Goal: Task Accomplishment & Management: Manage account settings

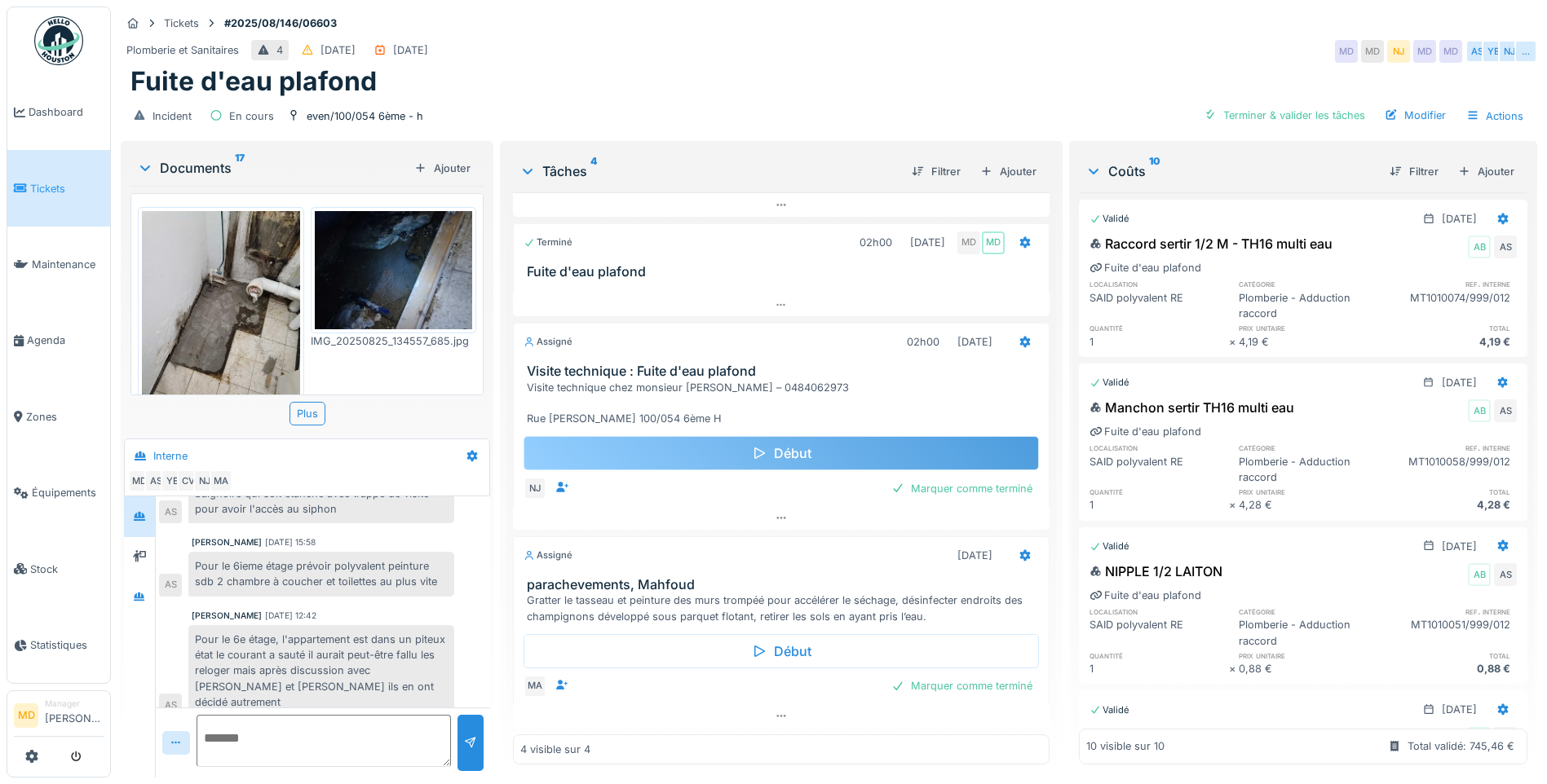
scroll to position [12, 0]
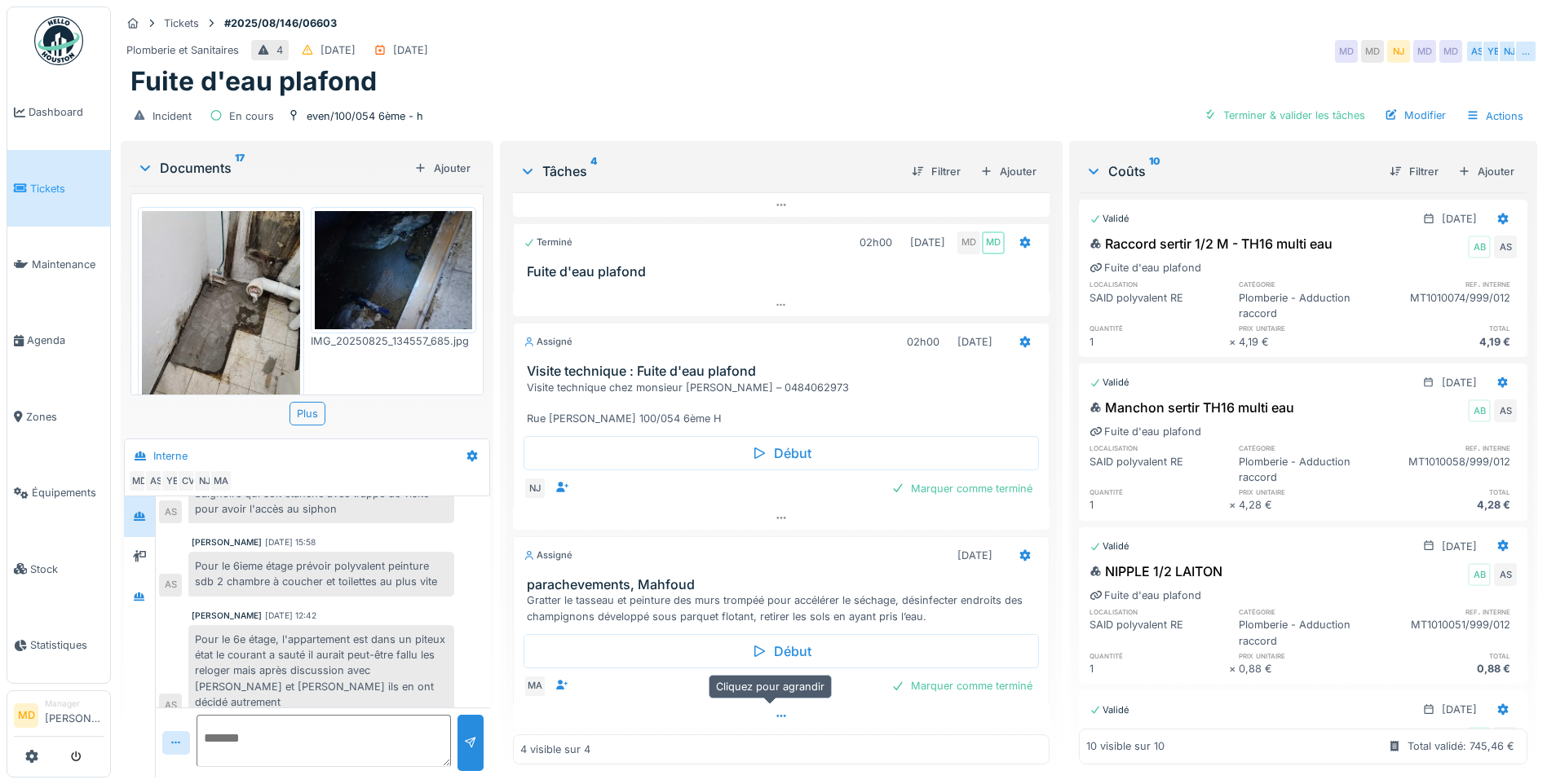
click at [775, 711] on icon at bounding box center [781, 716] width 13 height 11
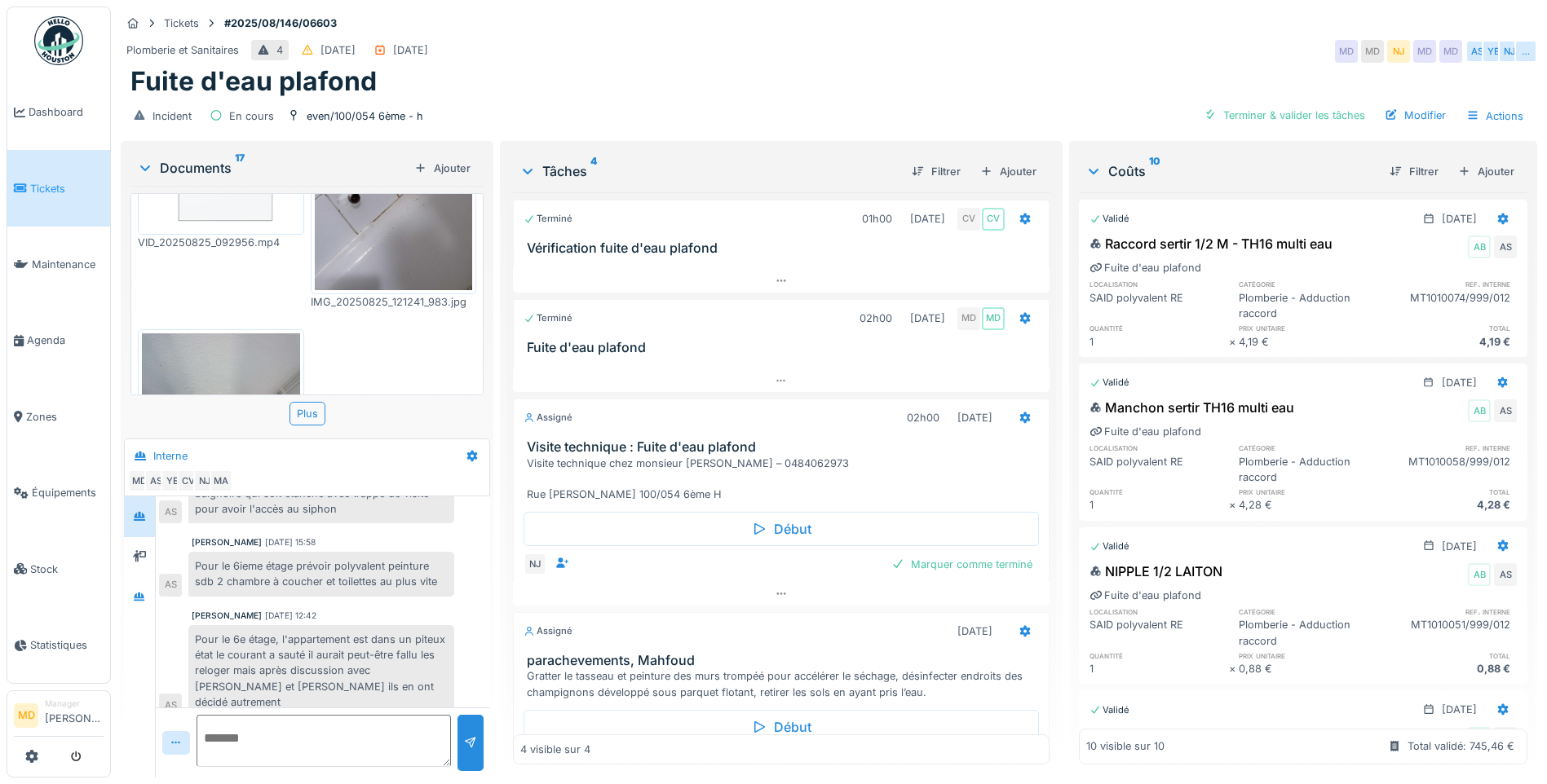
scroll to position [1823, 0]
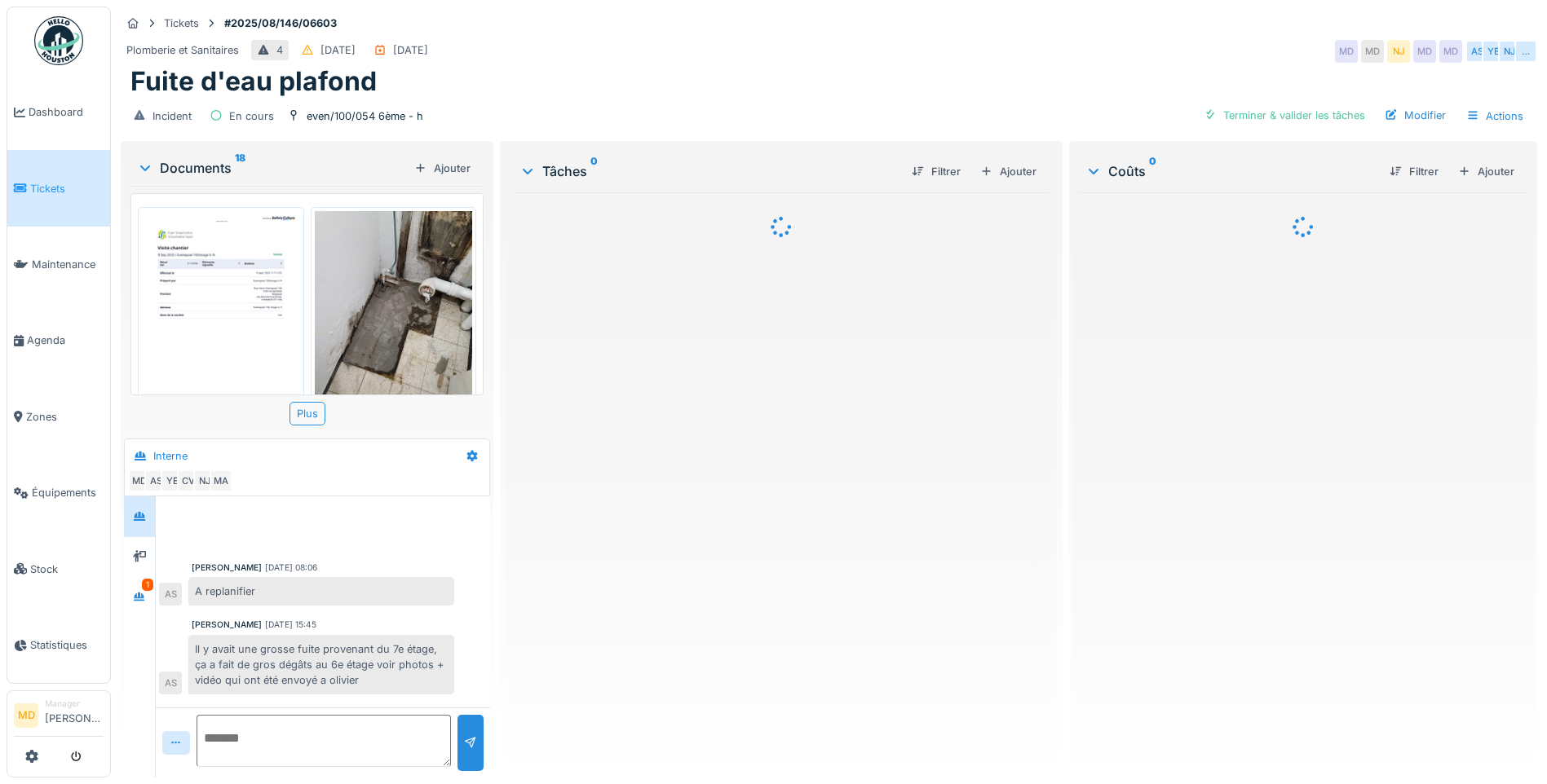
scroll to position [532, 0]
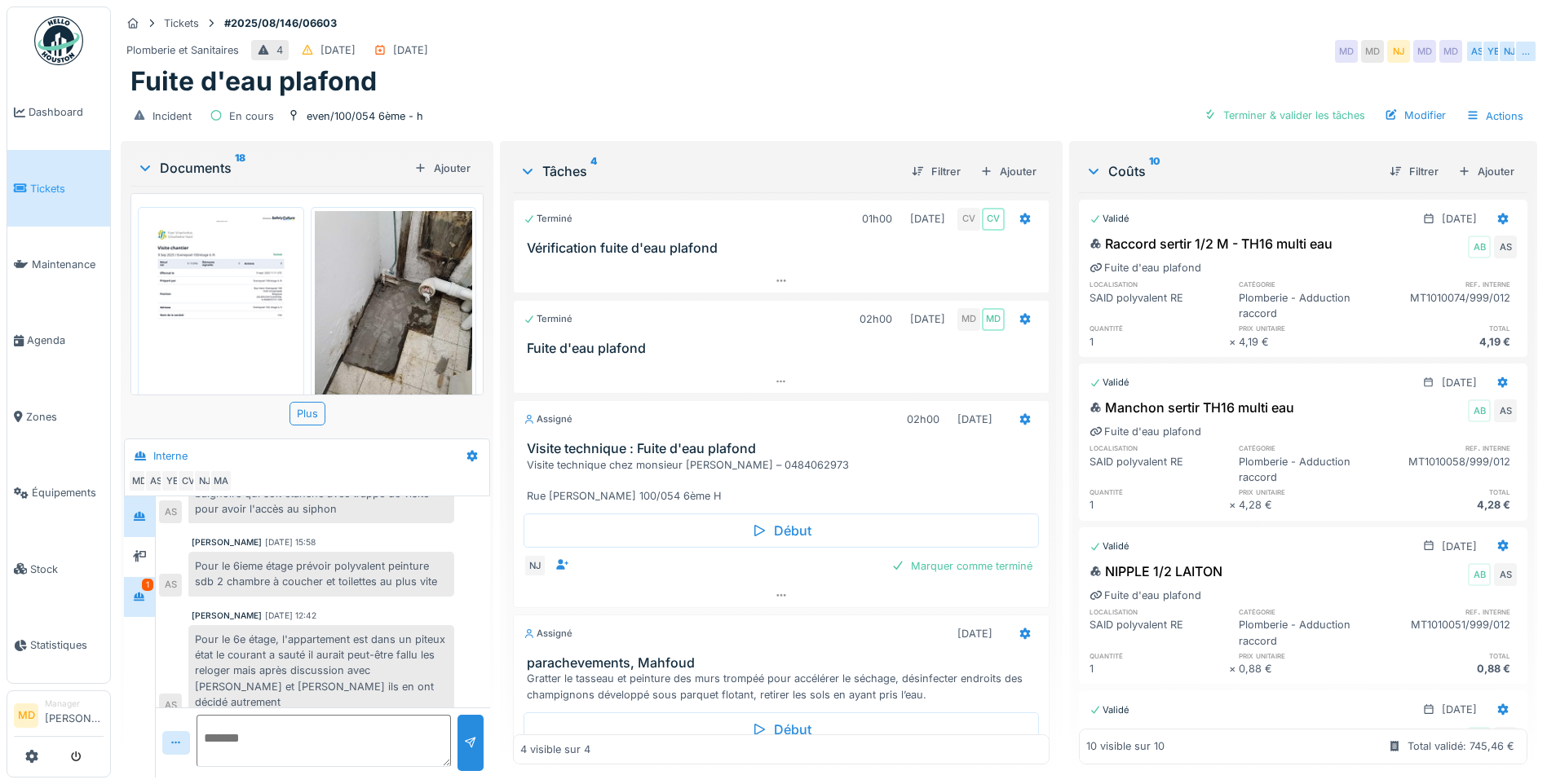
click at [138, 600] on icon at bounding box center [139, 597] width 13 height 11
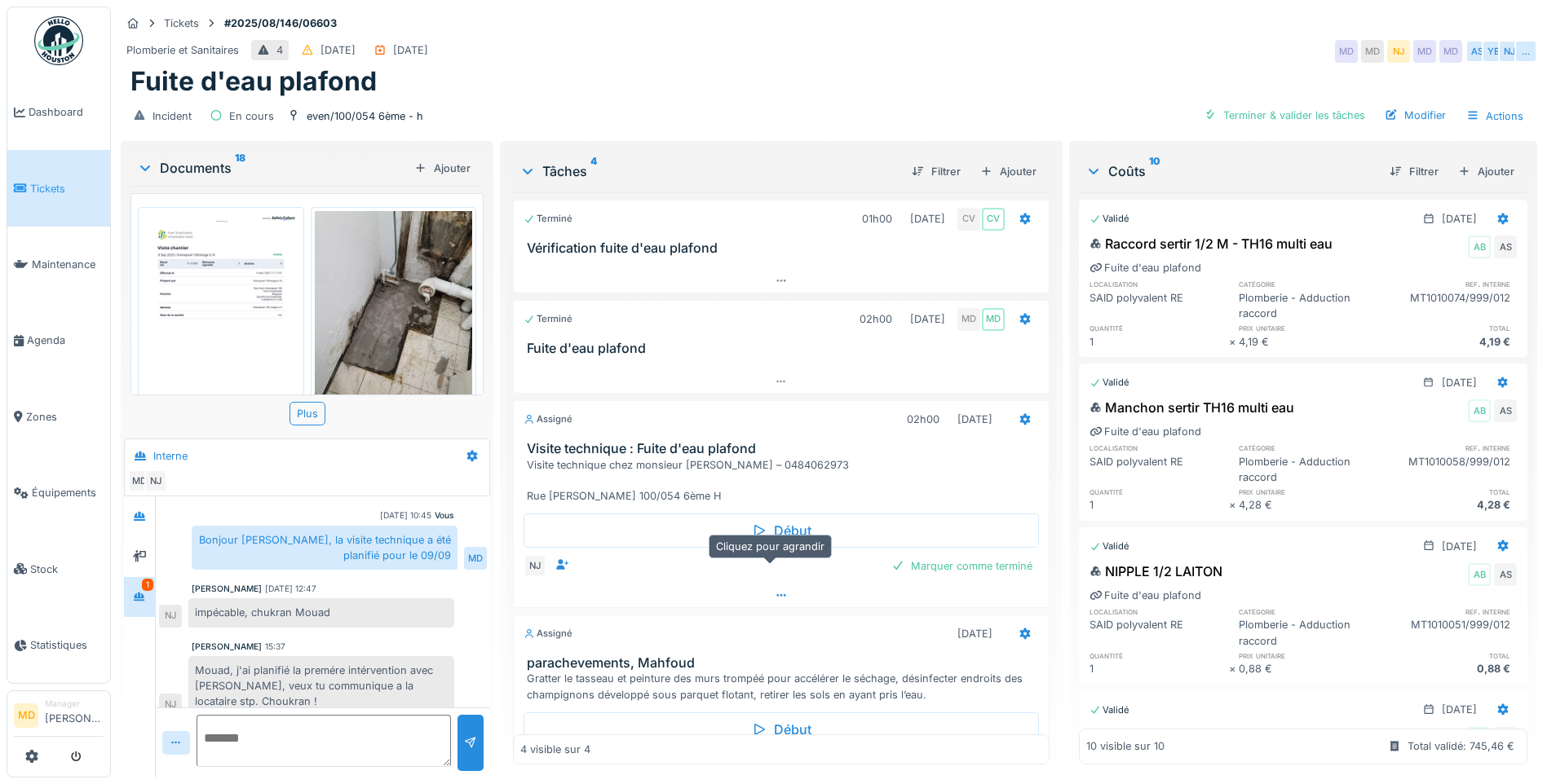
scroll to position [79, 0]
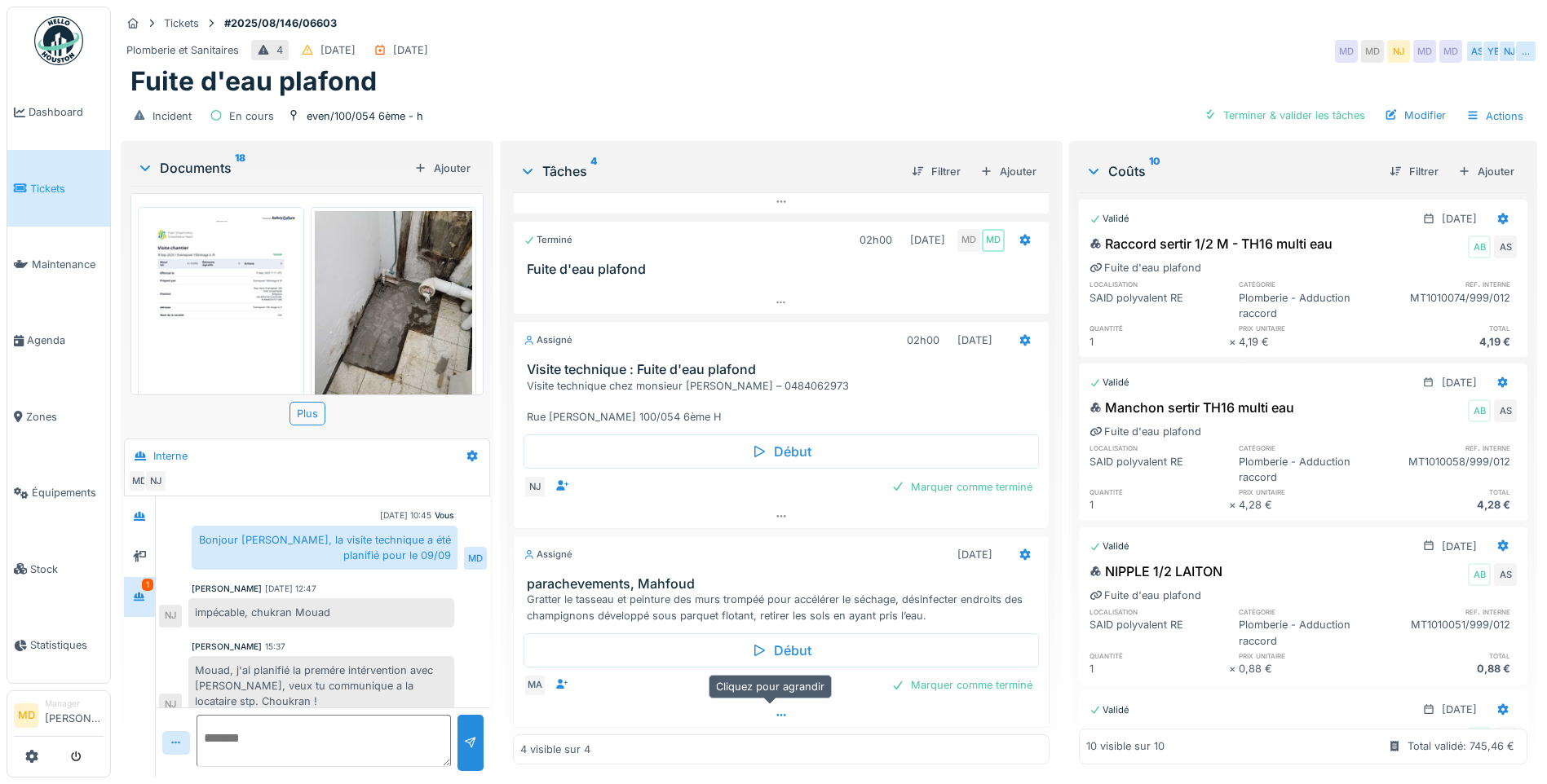
click at [780, 710] on div at bounding box center [781, 715] width 535 height 24
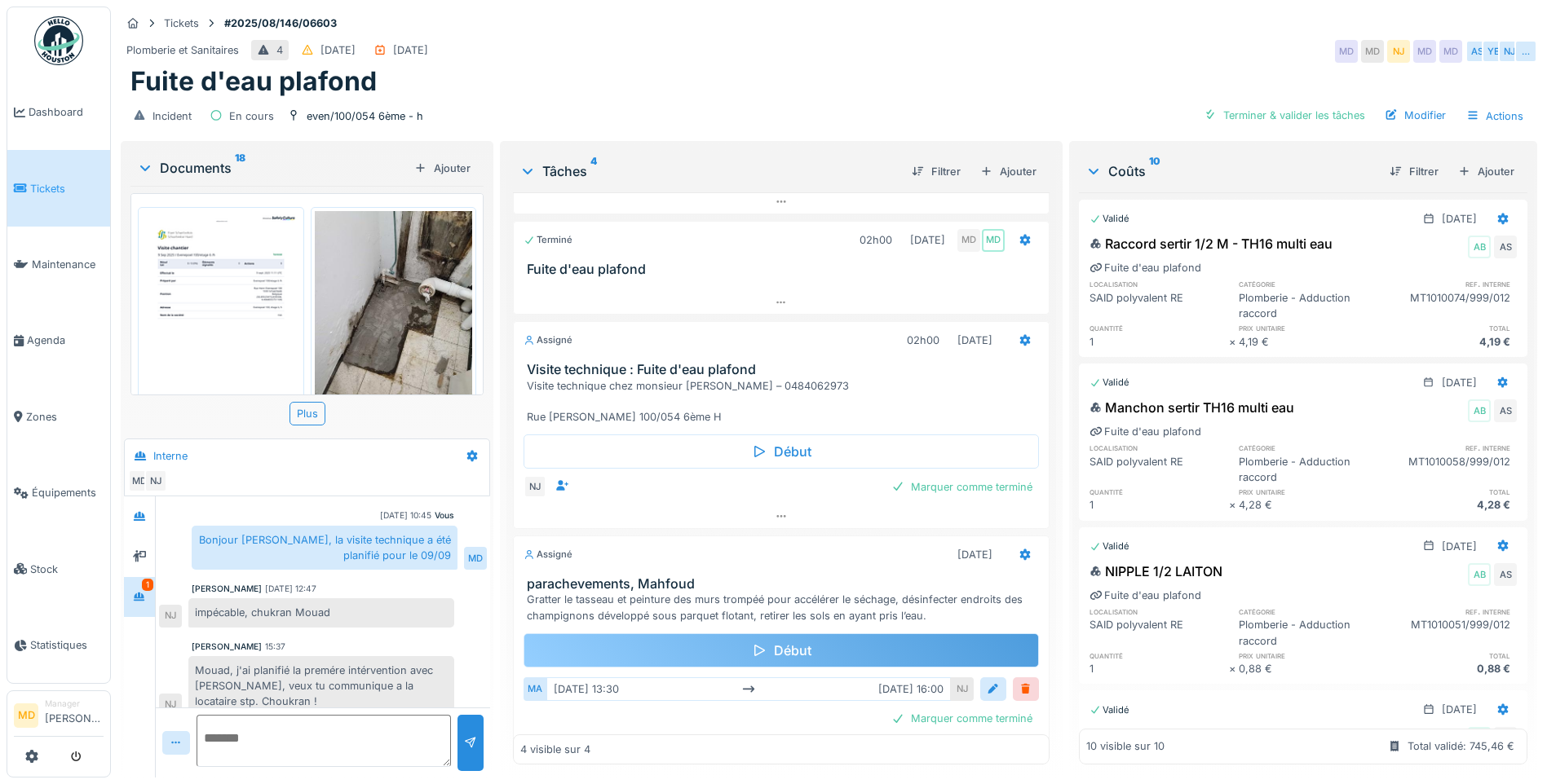
scroll to position [112, 0]
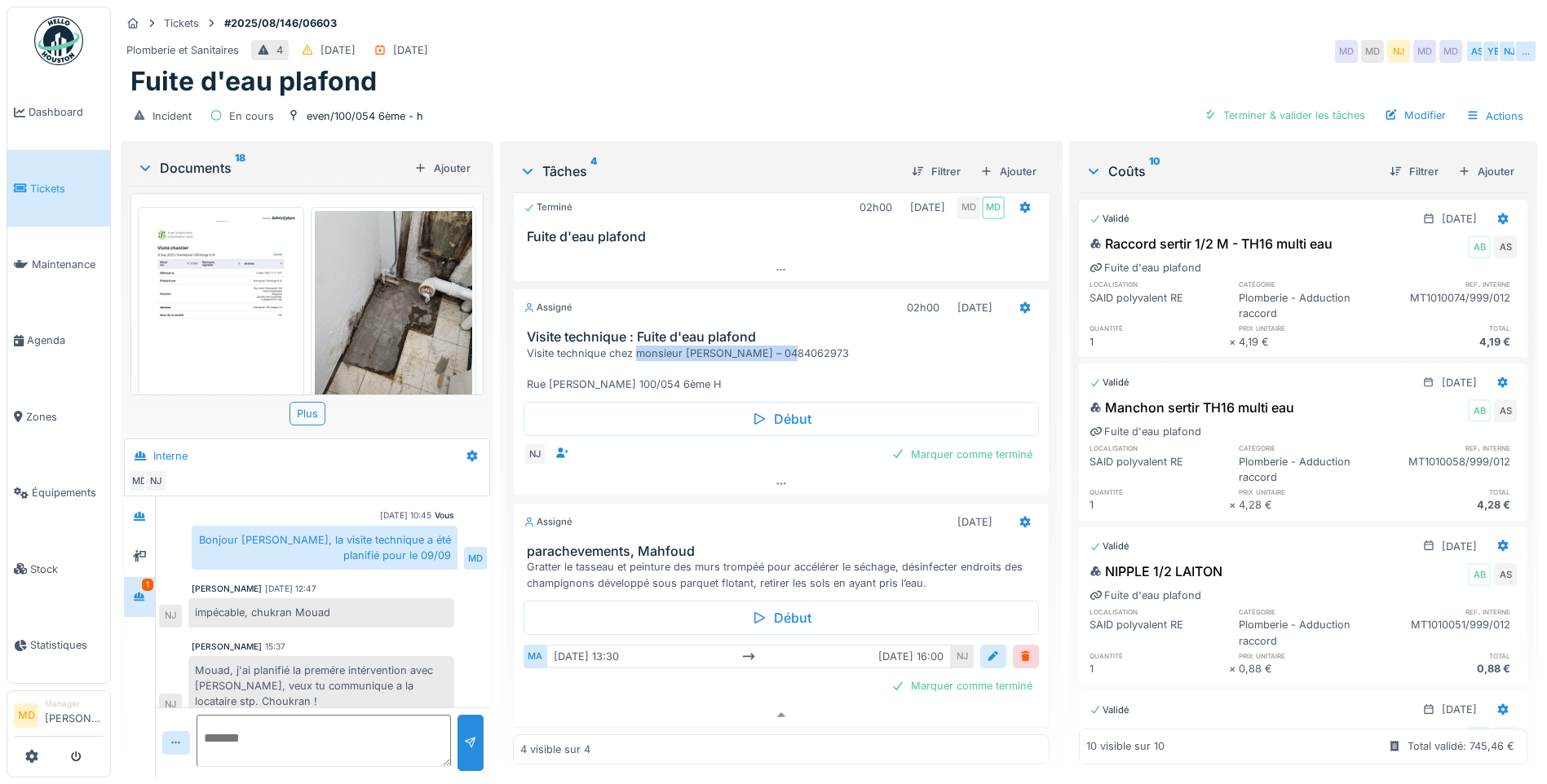
drag, startPoint x: 798, startPoint y: 343, endPoint x: 633, endPoint y: 341, distance: 165.0
click at [633, 346] on div "Visite technique chez monsieur [PERSON_NAME] – 0484062973 Rue [PERSON_NAME] 100…" at bounding box center [784, 370] width 515 height 47
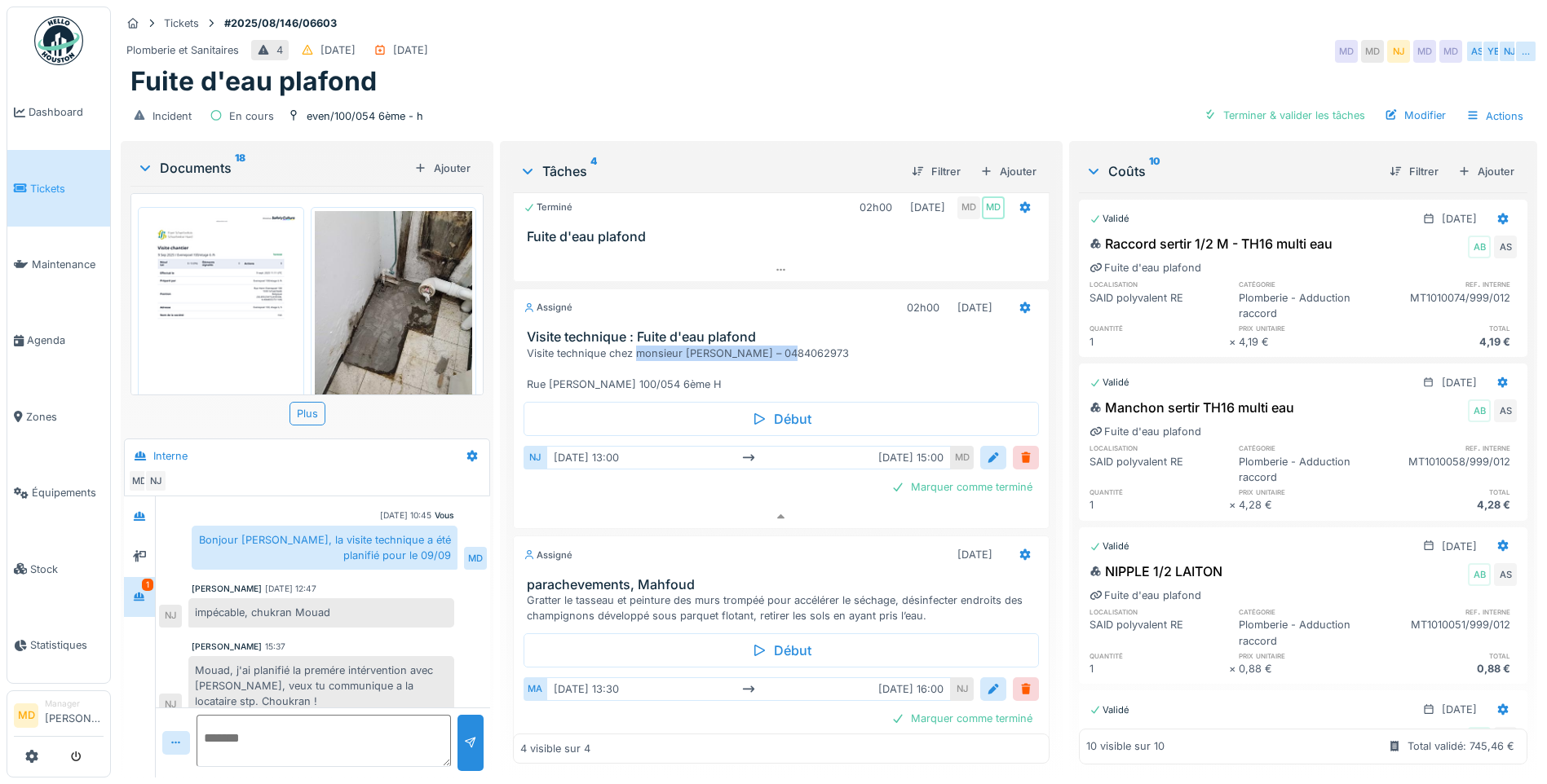
copy div "monsieur SARAC – 0484062973"
click at [1400, 104] on div "Modifier" at bounding box center [1415, 115] width 74 height 22
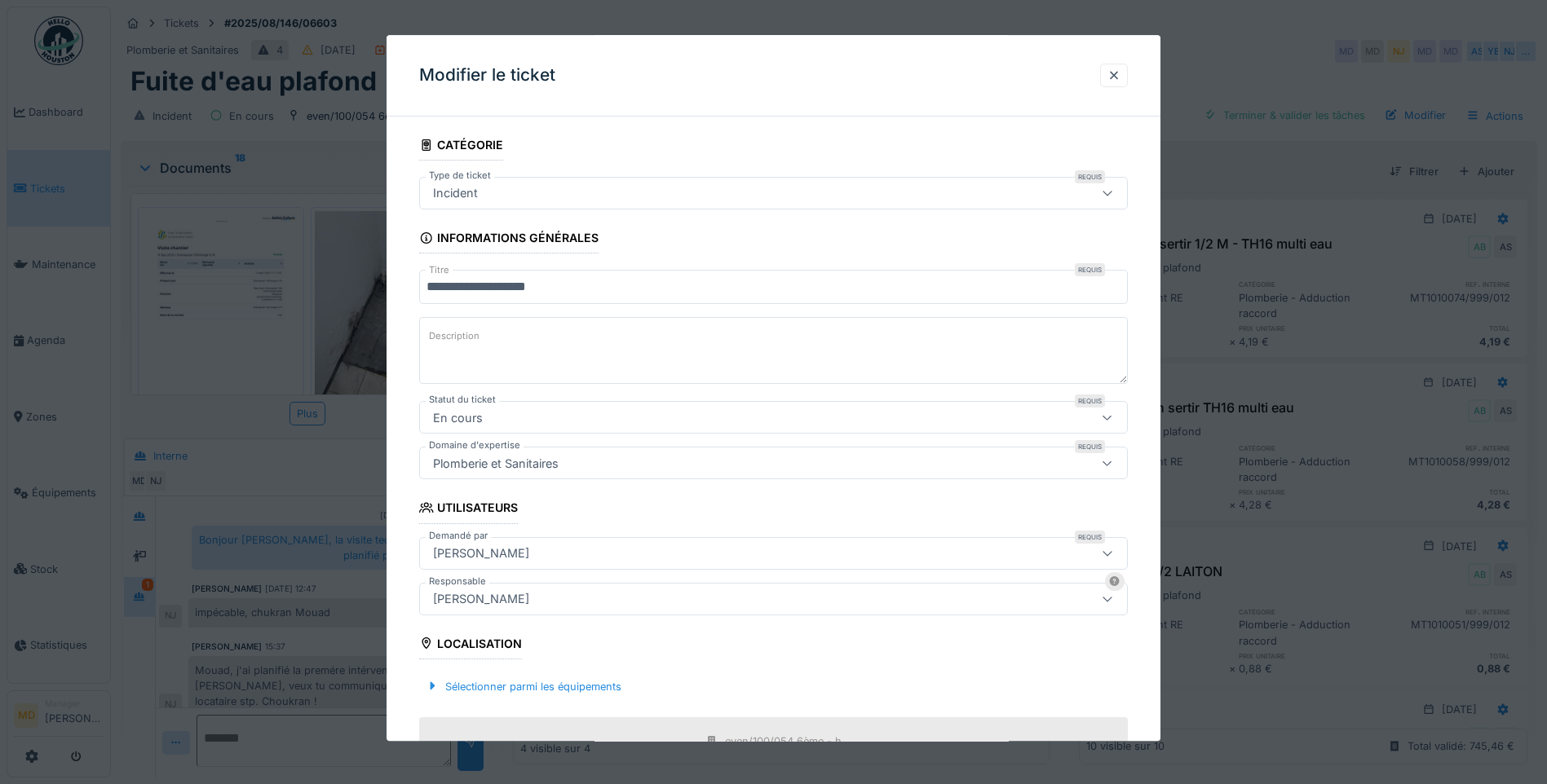
click at [484, 354] on textarea "Description" at bounding box center [774, 351] width 709 height 67
paste textarea "**********"
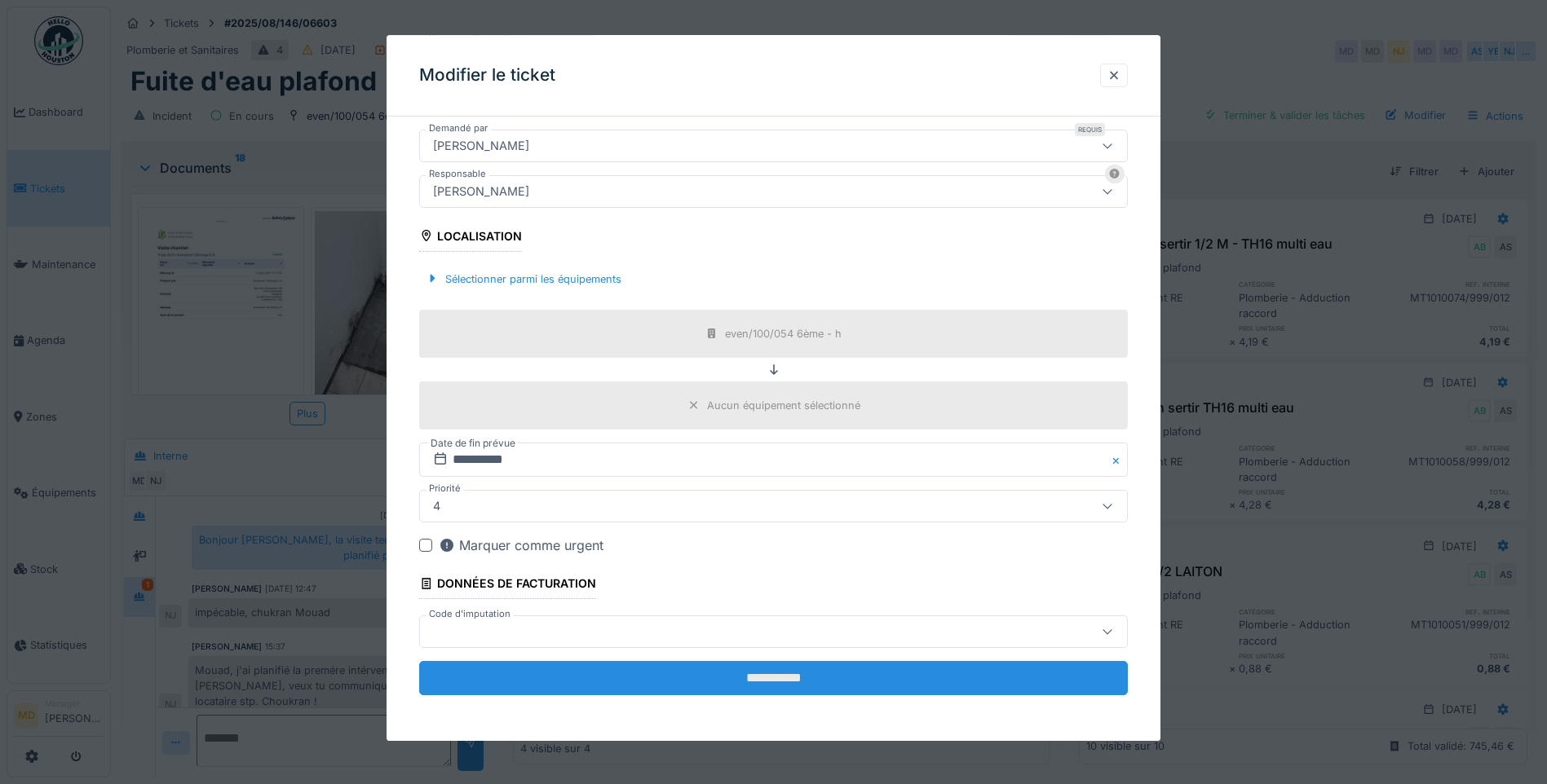
type textarea "**********"
click at [682, 666] on input "**********" at bounding box center [774, 678] width 709 height 34
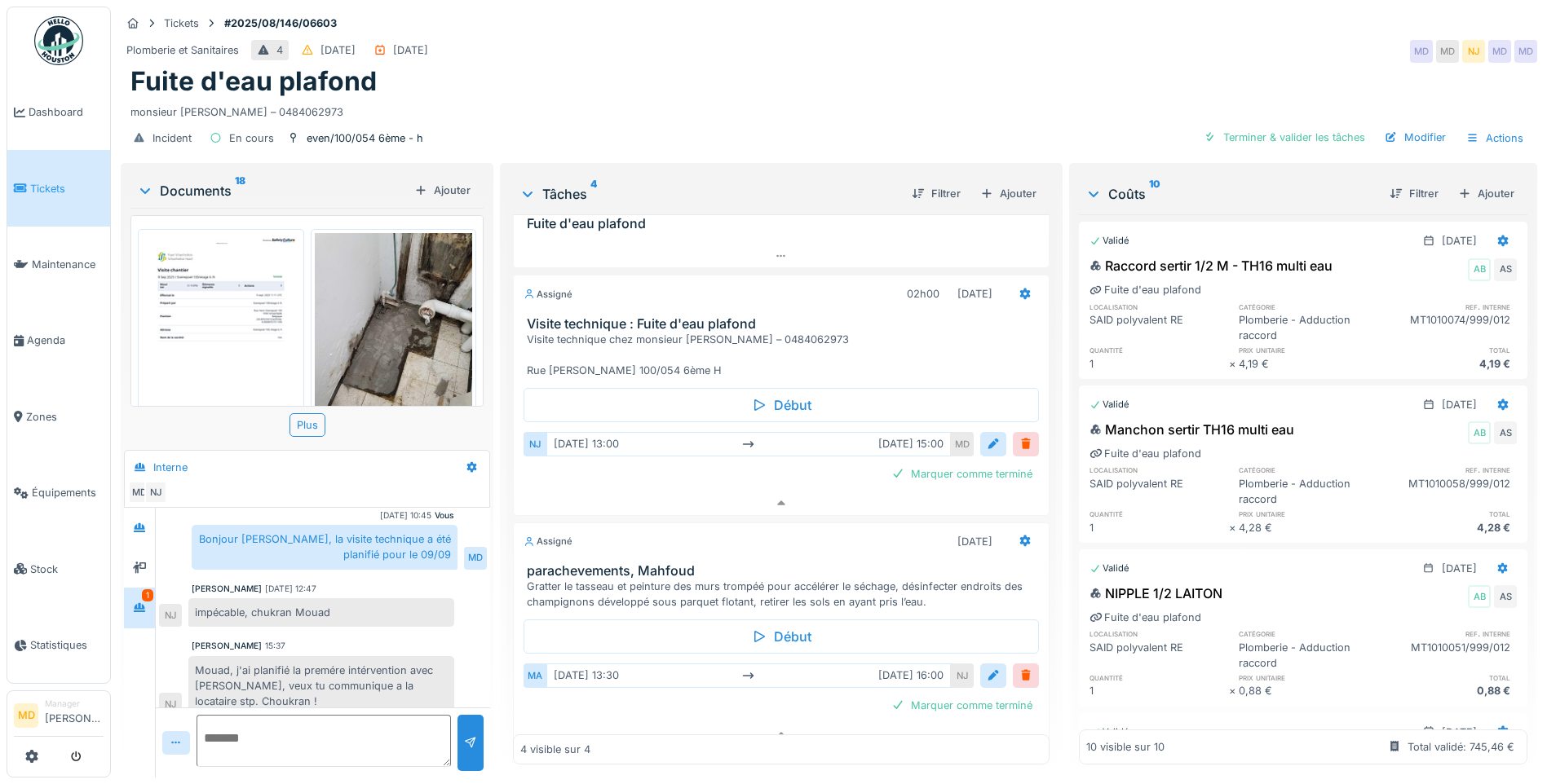
scroll to position [167, 0]
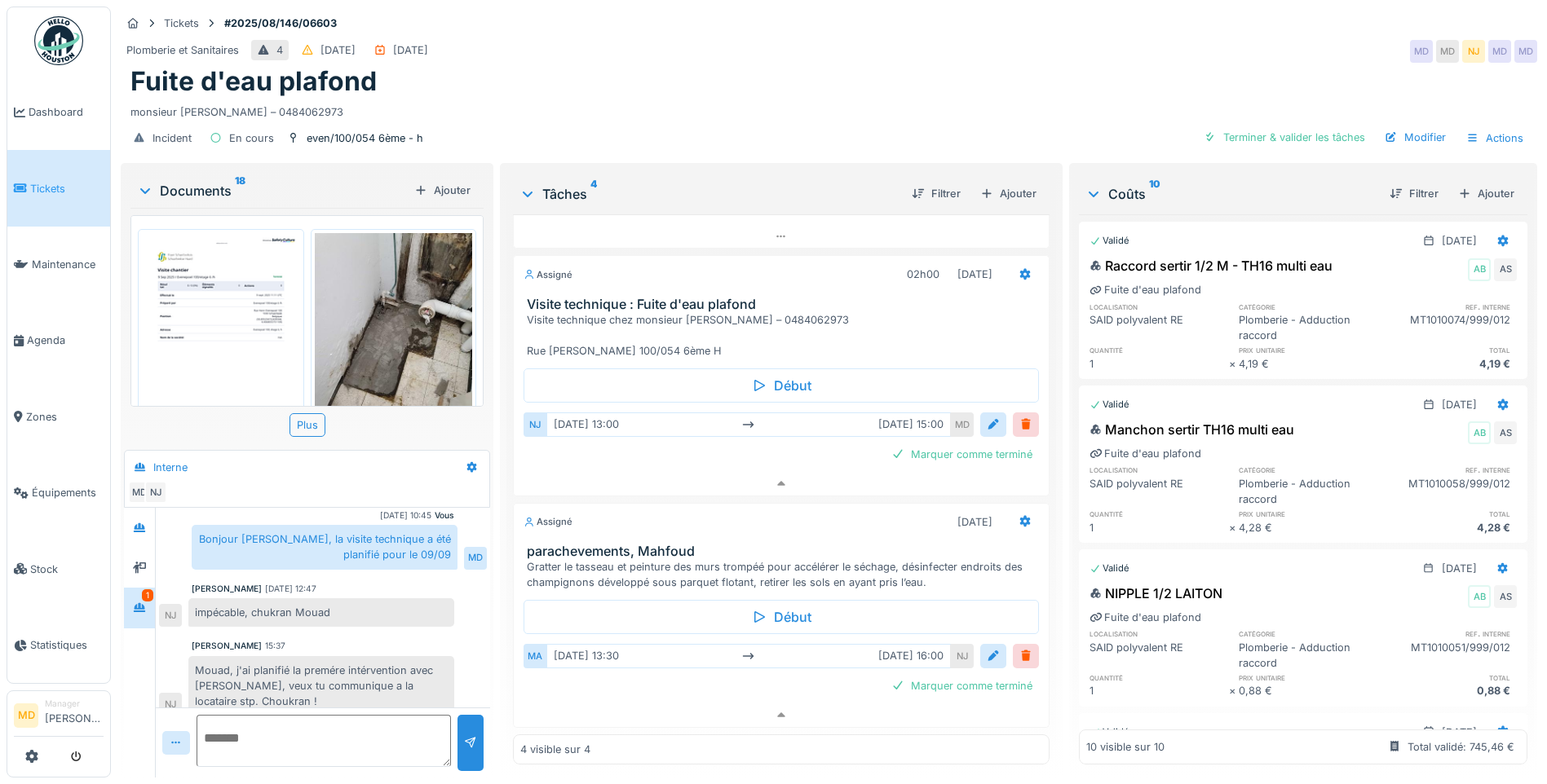
click at [579, 98] on div "monsieur SARAC – 0484062973" at bounding box center [828, 109] width 1396 height 22
click at [147, 557] on div at bounding box center [139, 567] width 25 height 20
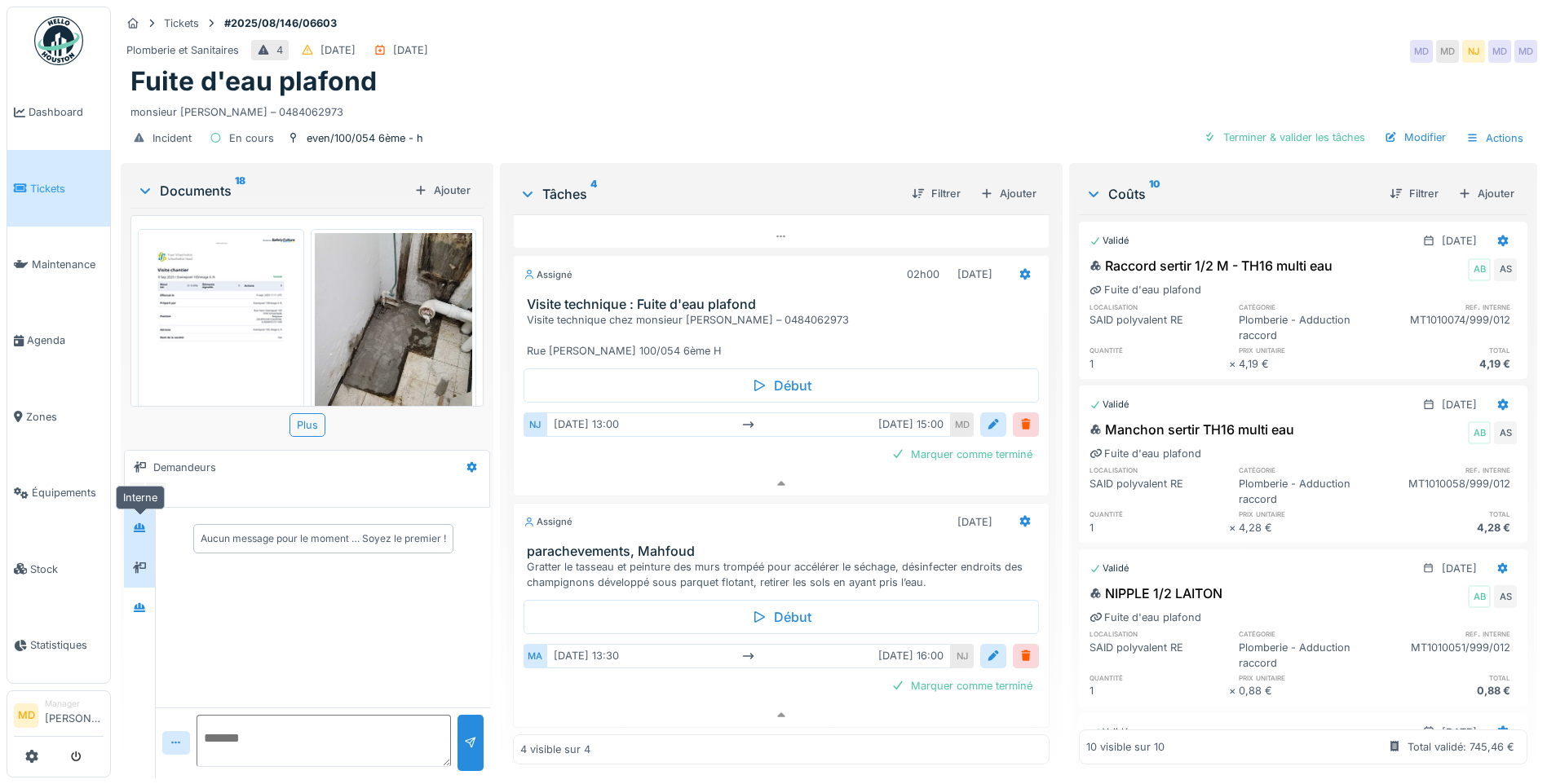
click at [146, 523] on icon at bounding box center [139, 528] width 13 height 11
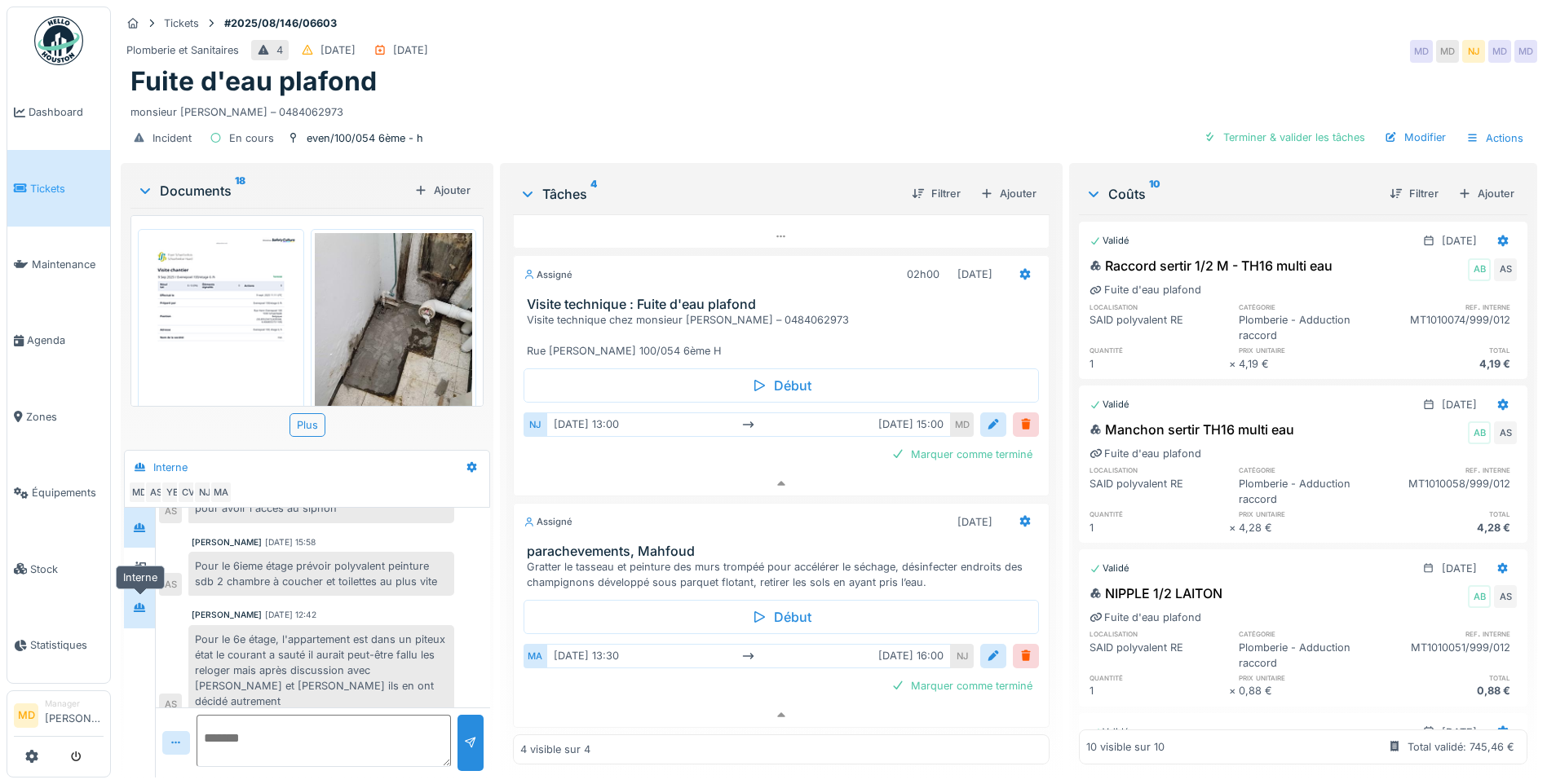
click at [135, 602] on icon at bounding box center [139, 607] width 13 height 11
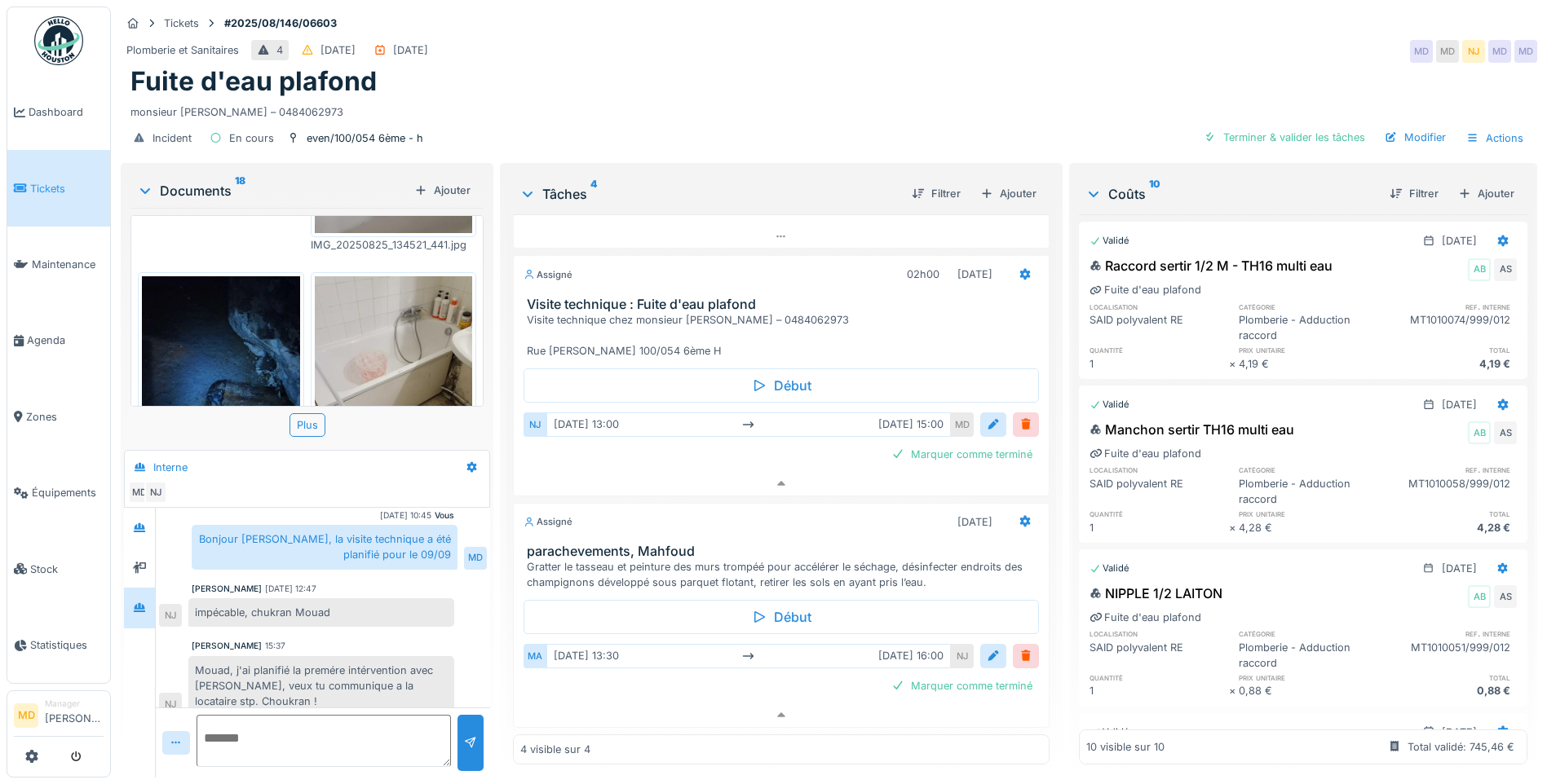
scroll to position [571, 0]
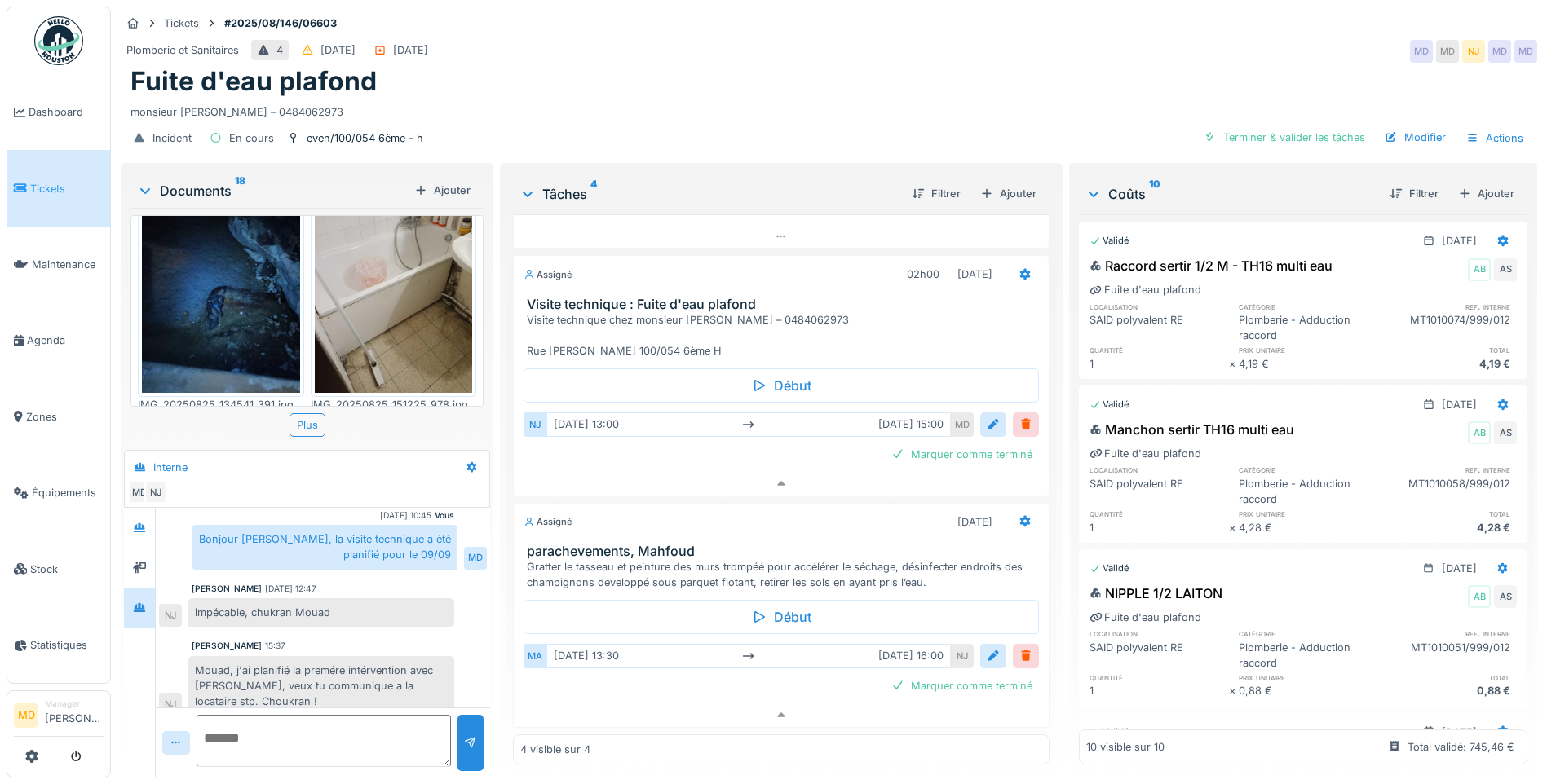
click at [733, 47] on div "Plomberie et Sanitaires 4 27/08/2025 22/08/2025 MD MD NJ MD MD" at bounding box center [829, 51] width 1417 height 30
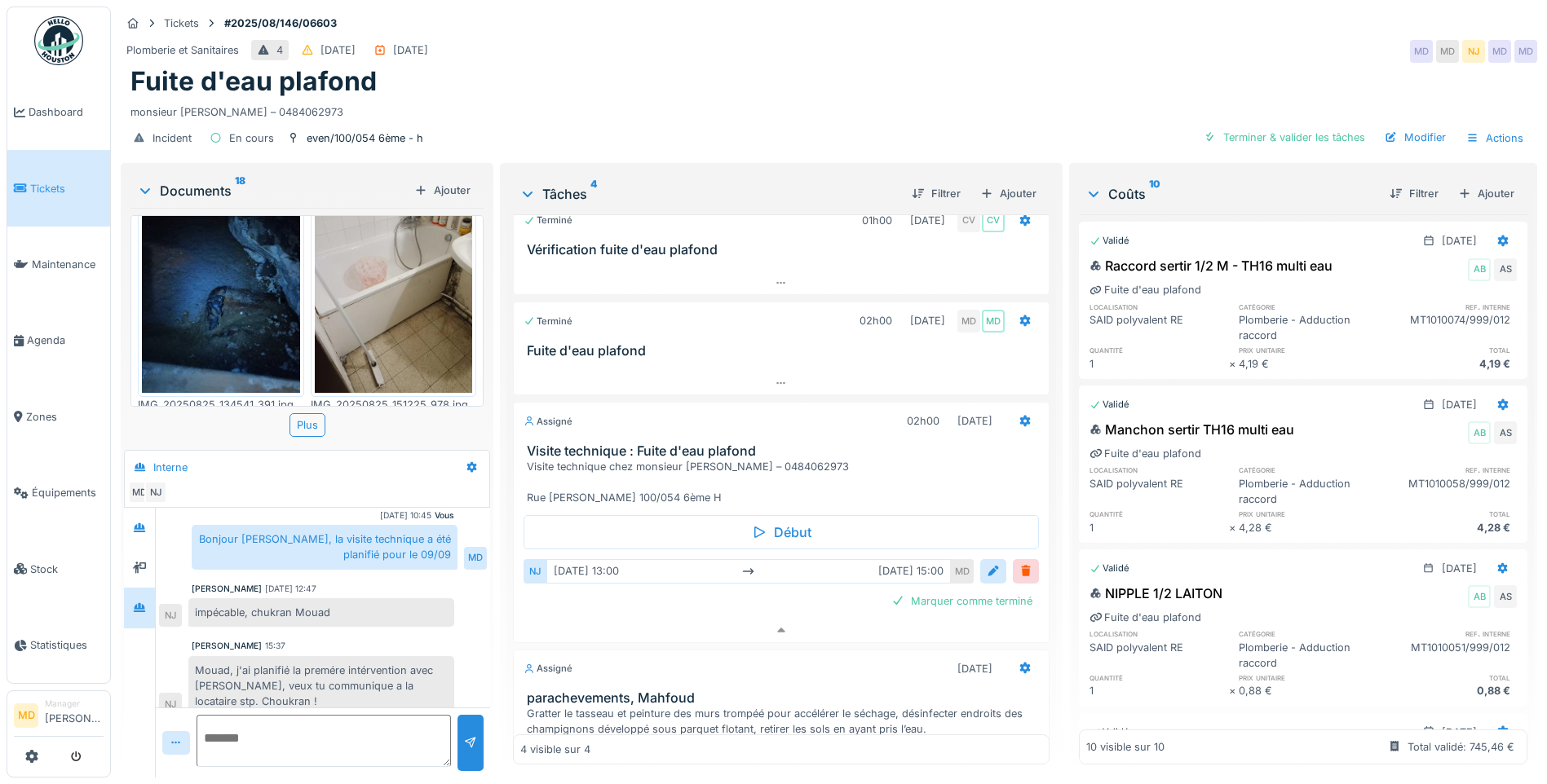
scroll to position [0, 0]
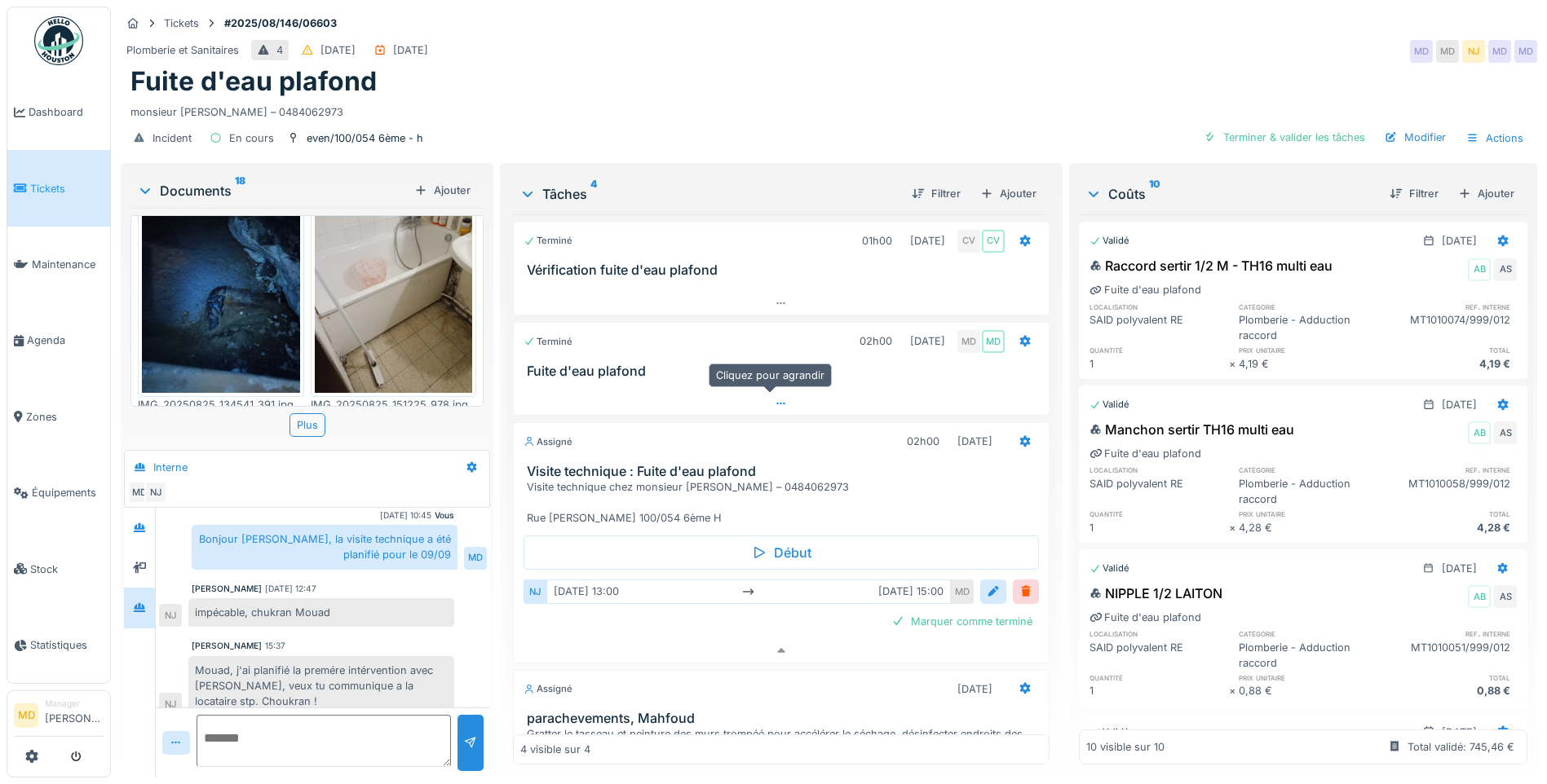
click at [761, 392] on div at bounding box center [781, 404] width 535 height 24
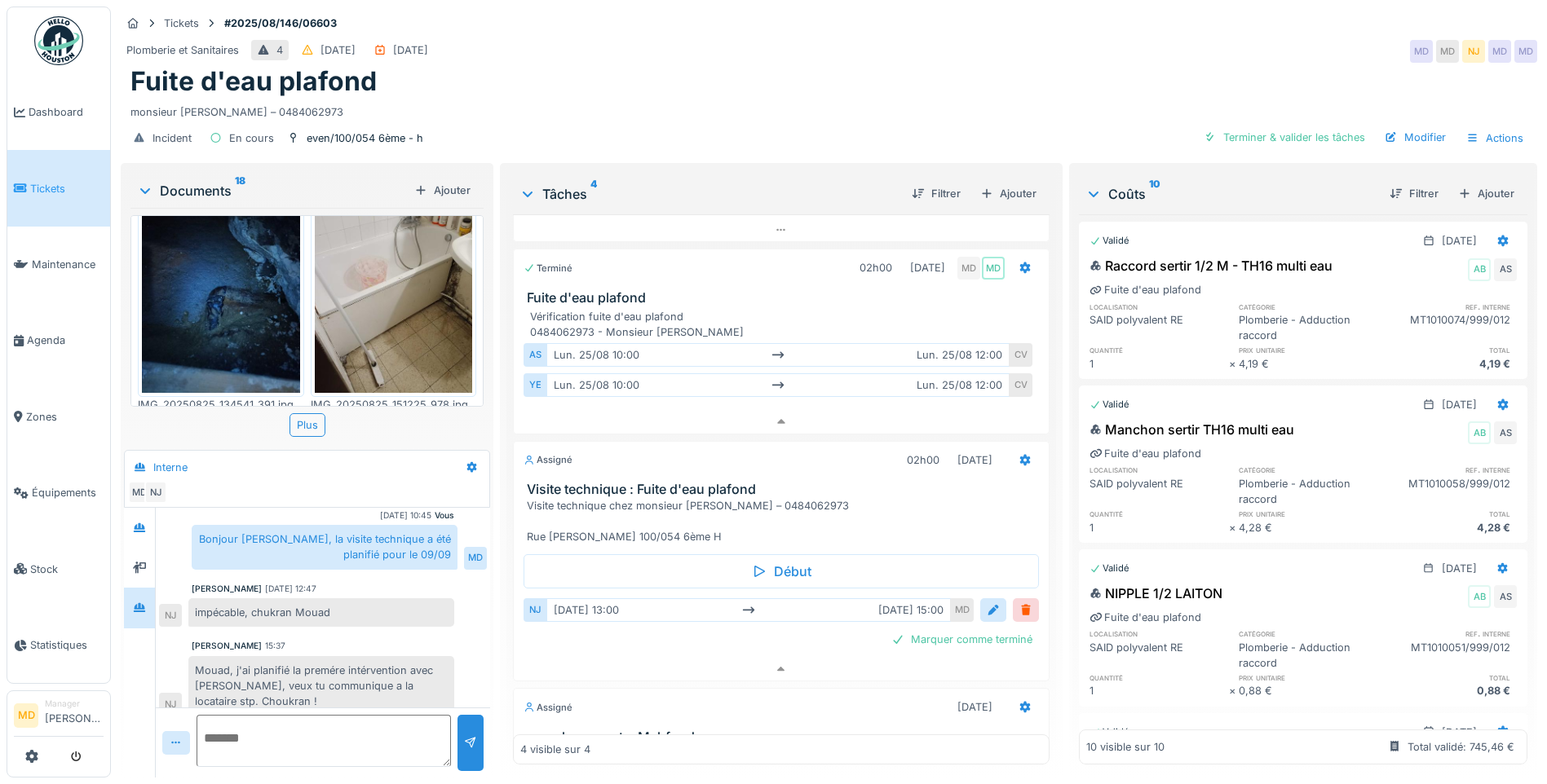
scroll to position [107, 0]
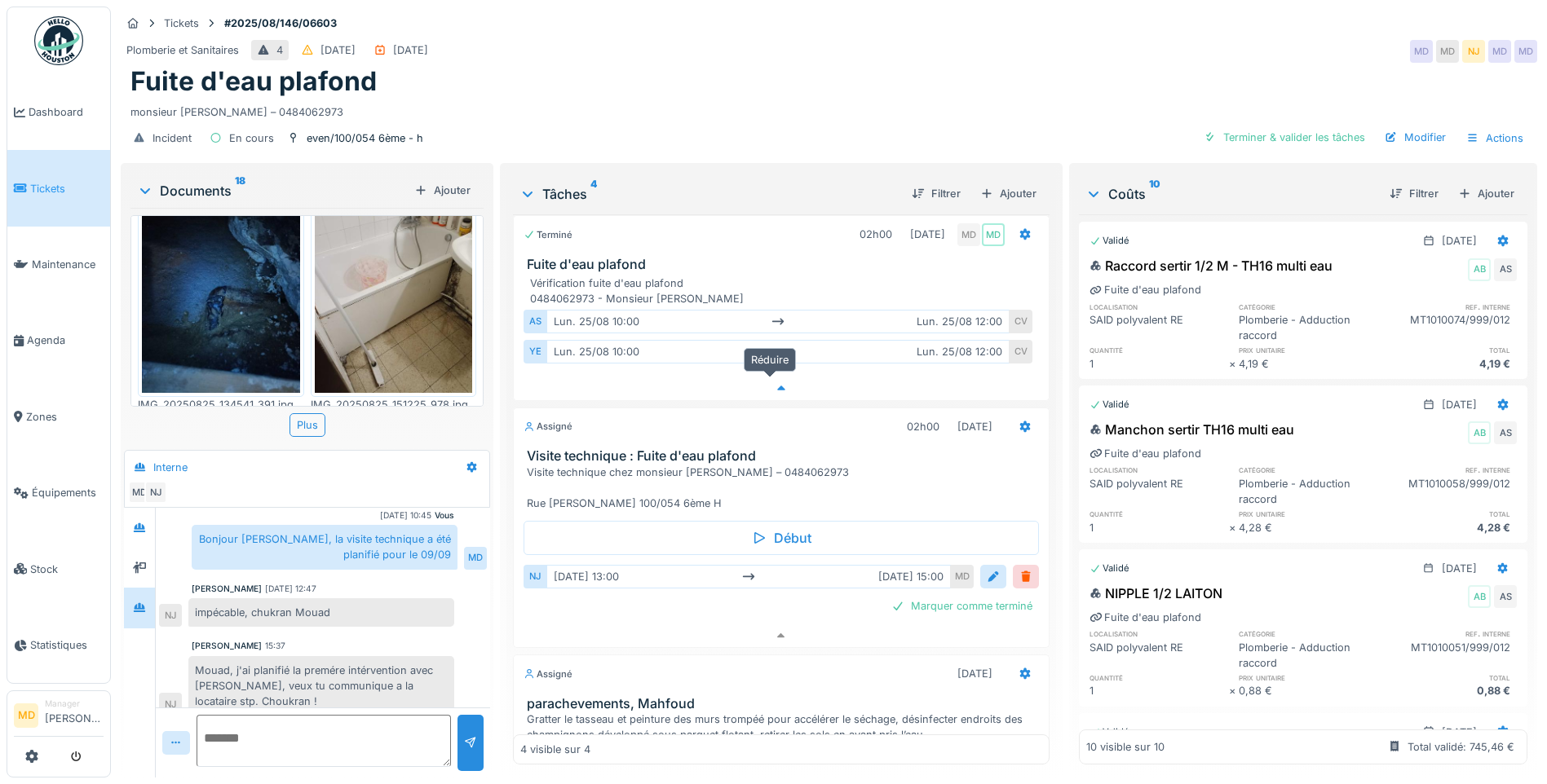
click at [778, 387] on icon at bounding box center [782, 389] width 8 height 5
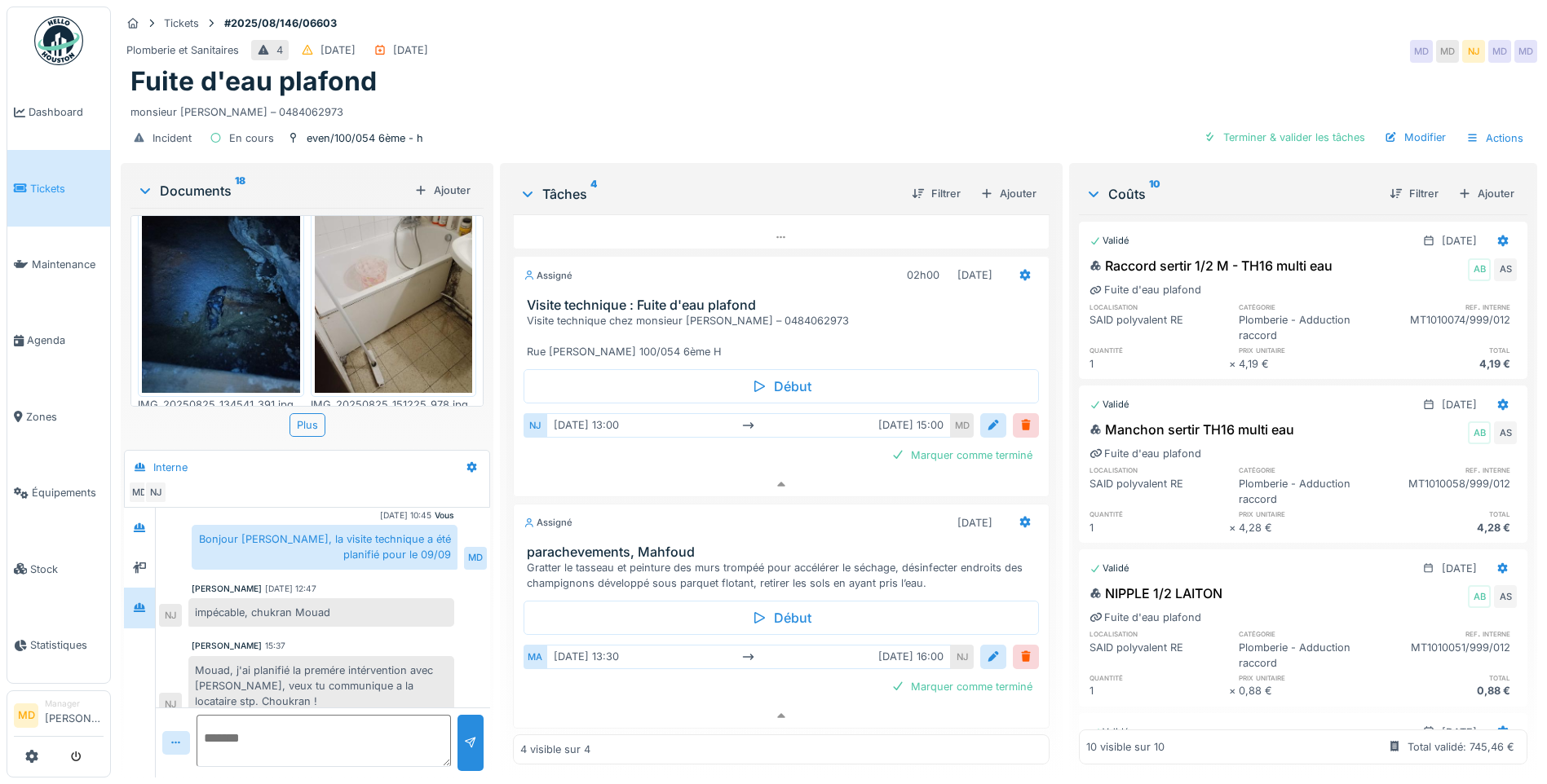
scroll to position [167, 0]
click at [776, 479] on icon at bounding box center [781, 484] width 13 height 11
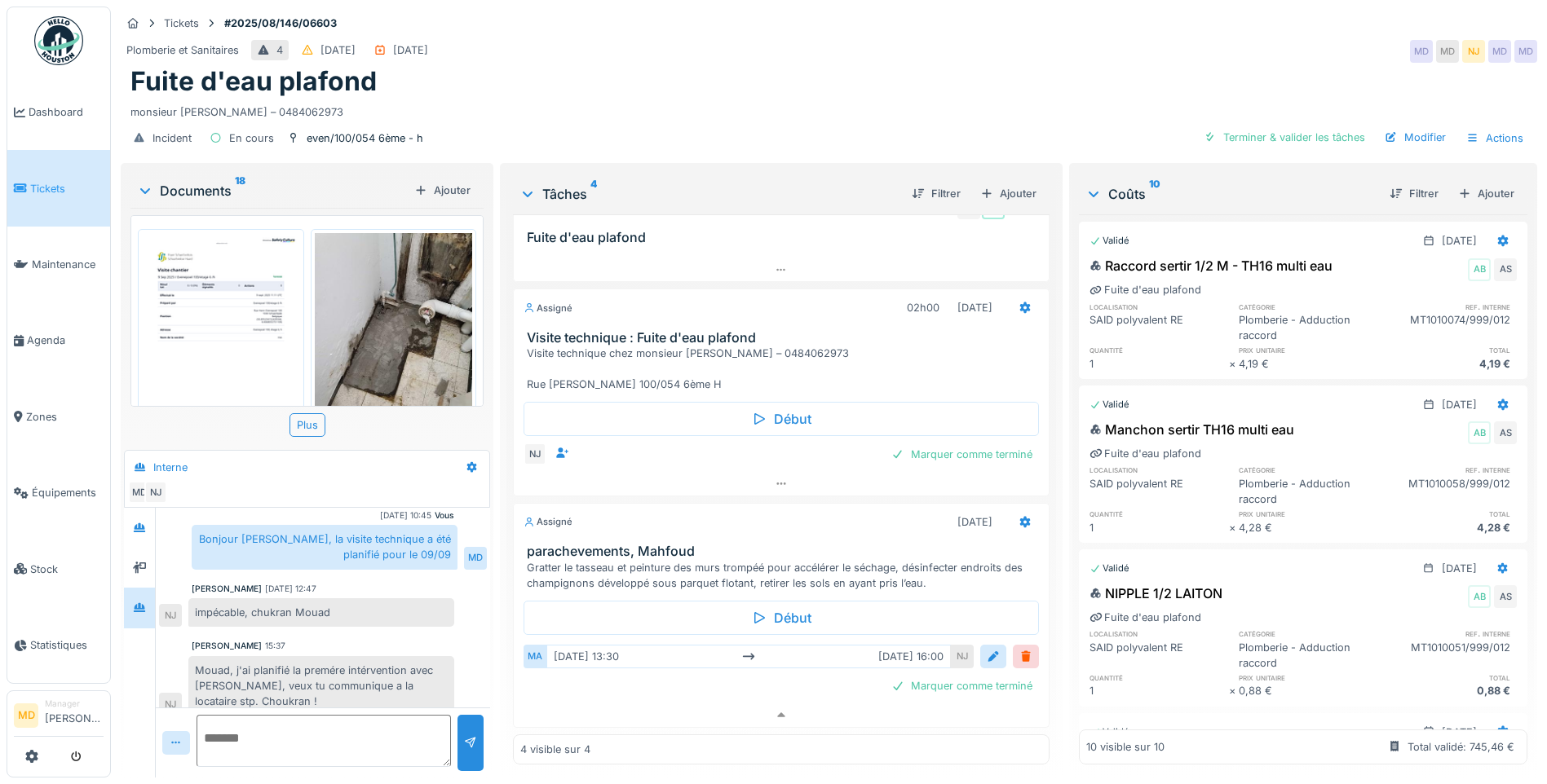
scroll to position [0, 0]
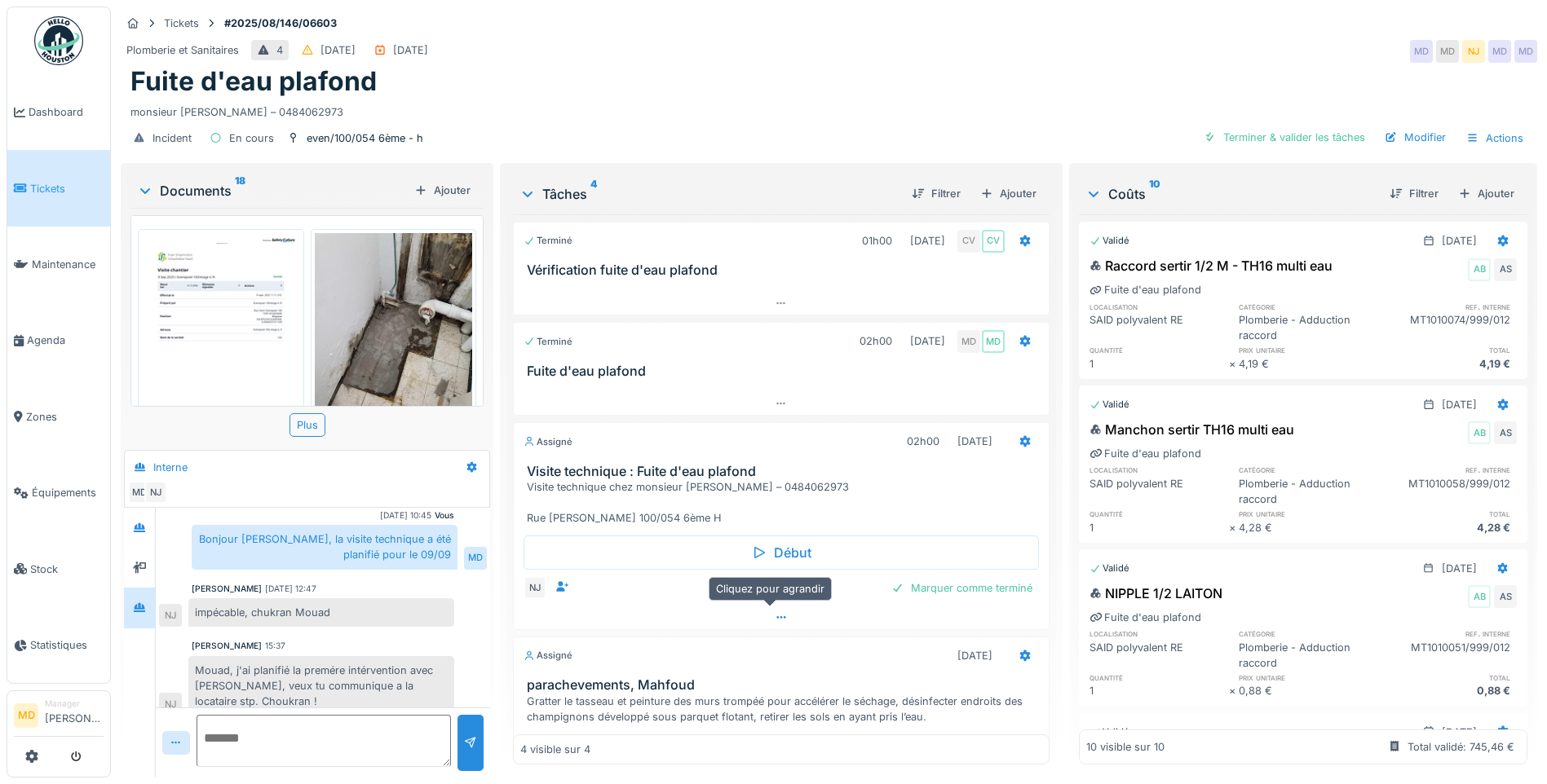
click at [775, 612] on icon at bounding box center [781, 617] width 13 height 11
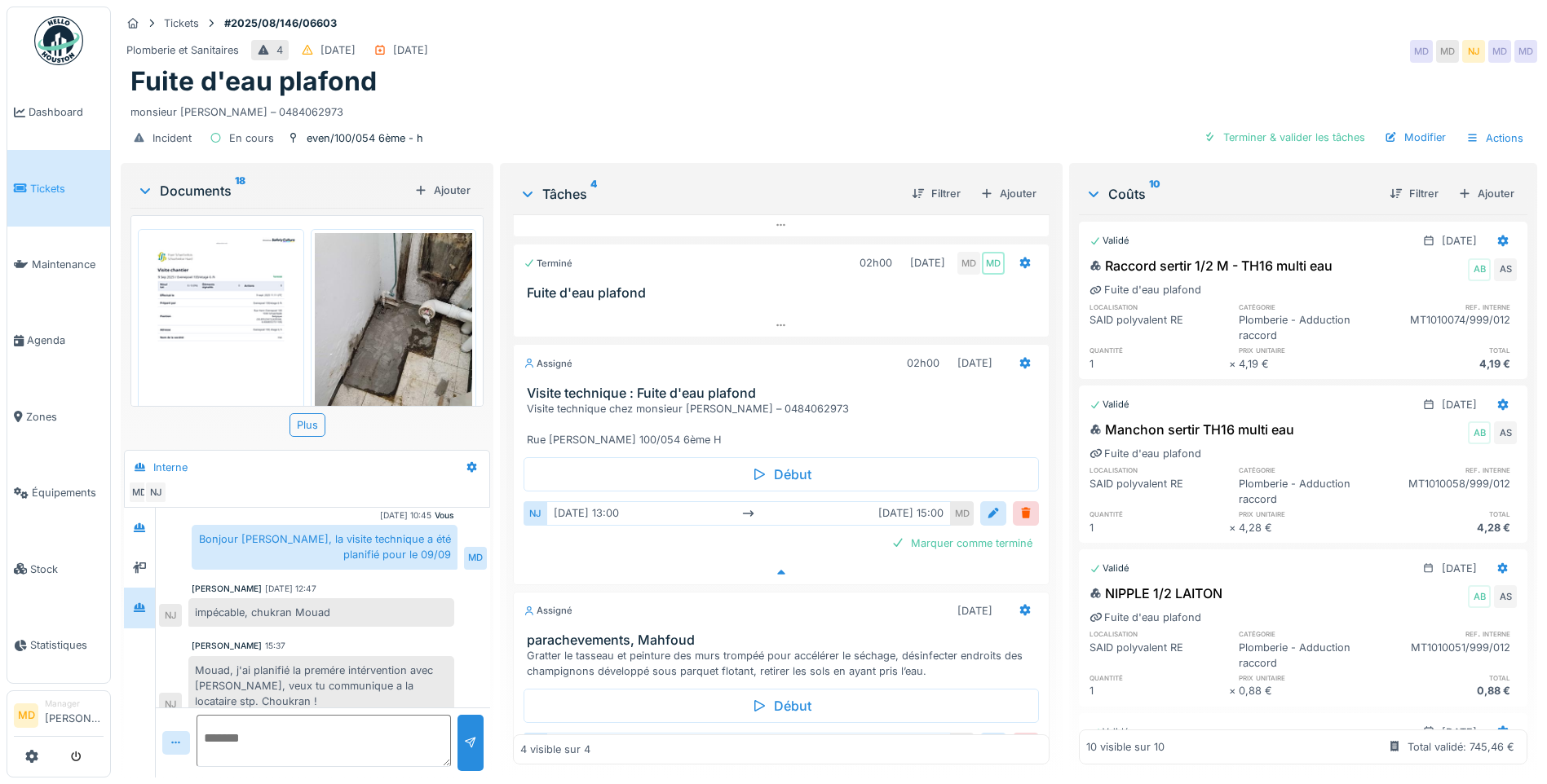
scroll to position [134, 0]
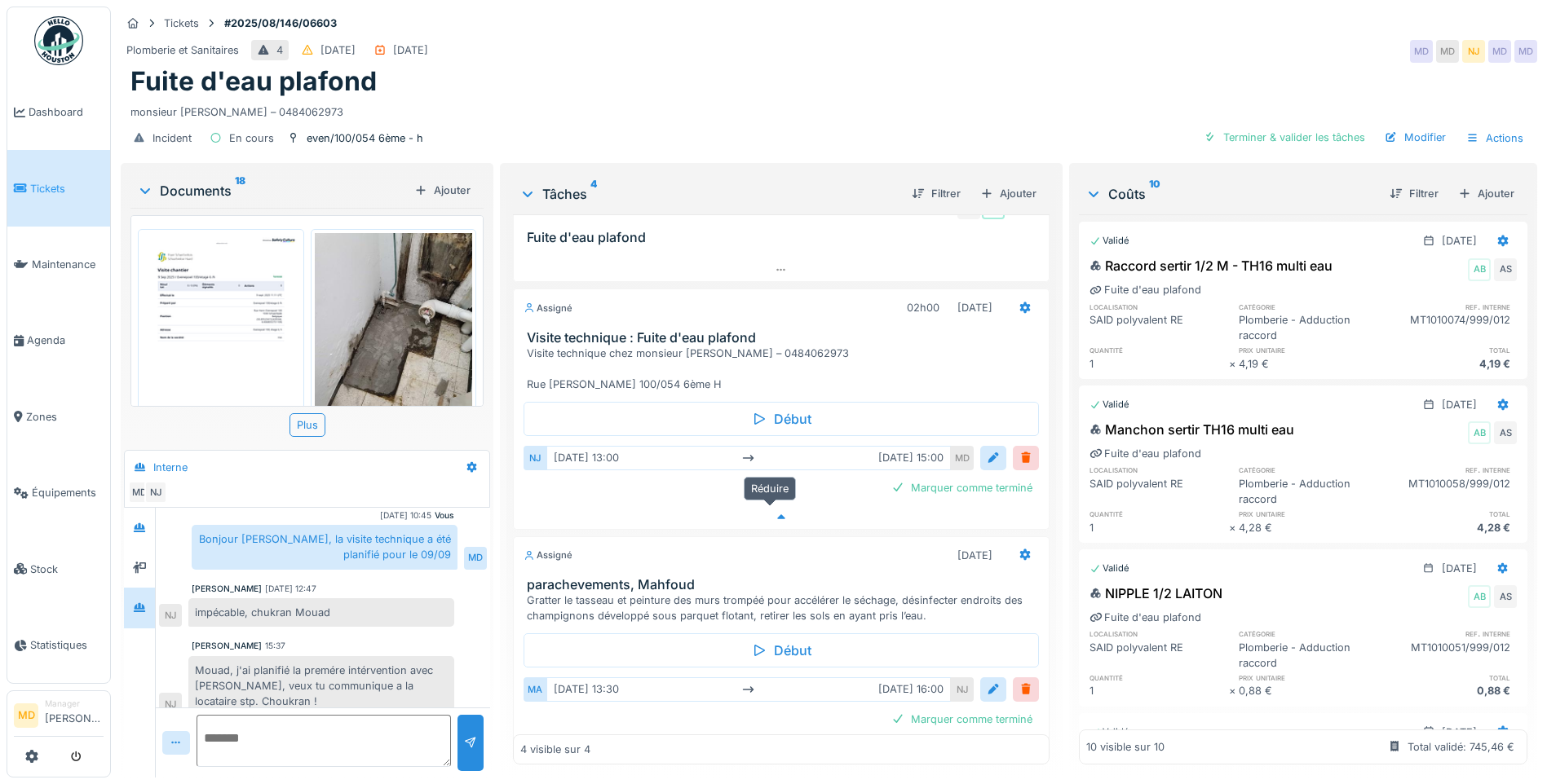
click at [778, 506] on div at bounding box center [781, 518] width 535 height 24
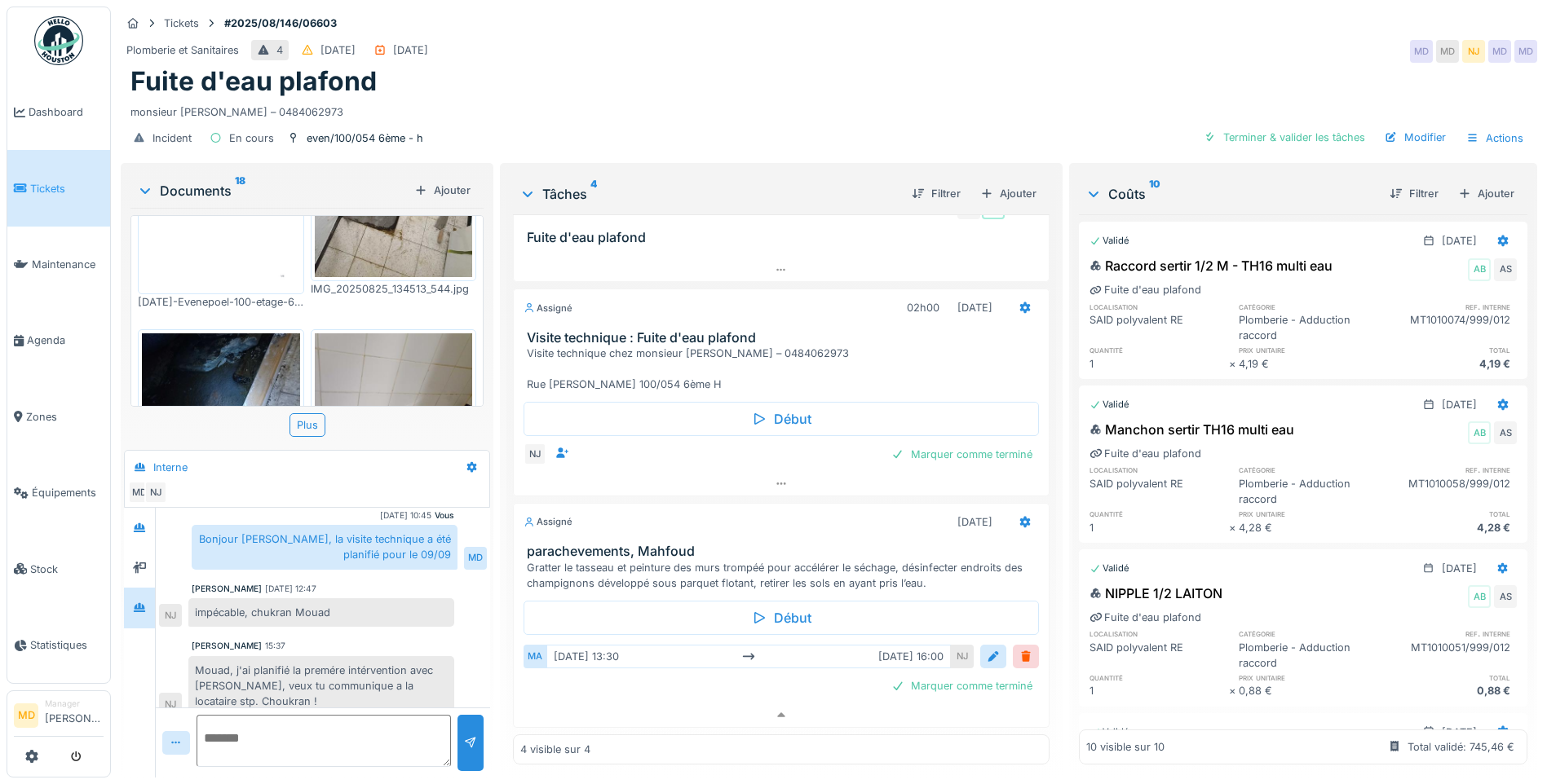
scroll to position [0, 0]
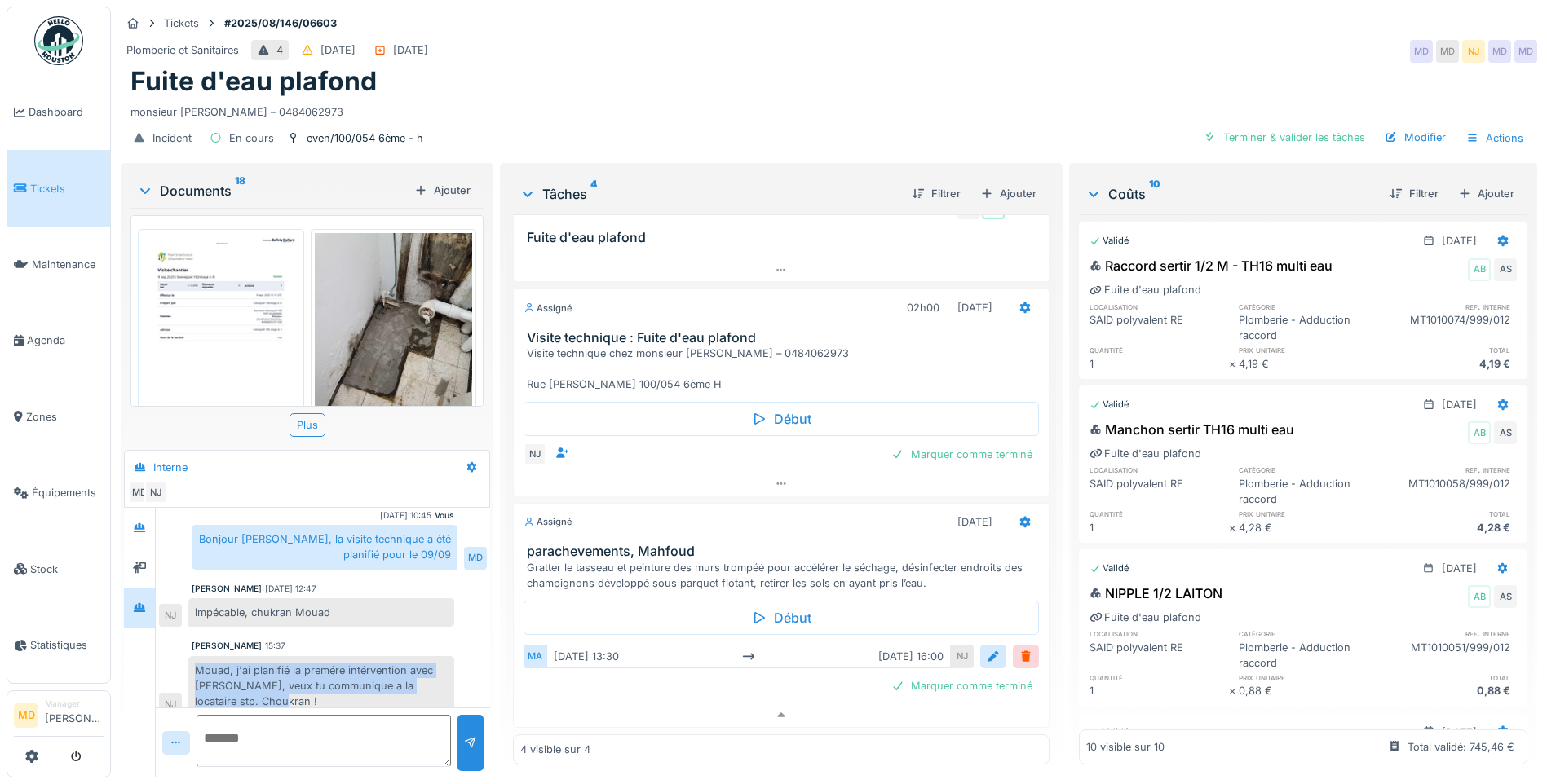
drag, startPoint x: 279, startPoint y: 672, endPoint x: 184, endPoint y: 633, distance: 102.7
click at [184, 656] on div "Mouad, j'ai planifié la premére intérvention avec Mahfoud, veux tu communique a…" at bounding box center [306, 686] width 295 height 60
drag, startPoint x: 184, startPoint y: 633, endPoint x: 222, endPoint y: 647, distance: 40.5
click at [222, 656] on div "Mouad, j'ai planifié la premére intérvention avec Mahfoud, veux tu communique a…" at bounding box center [321, 686] width 266 height 60
drag, startPoint x: 275, startPoint y: 665, endPoint x: 214, endPoint y: 645, distance: 64.2
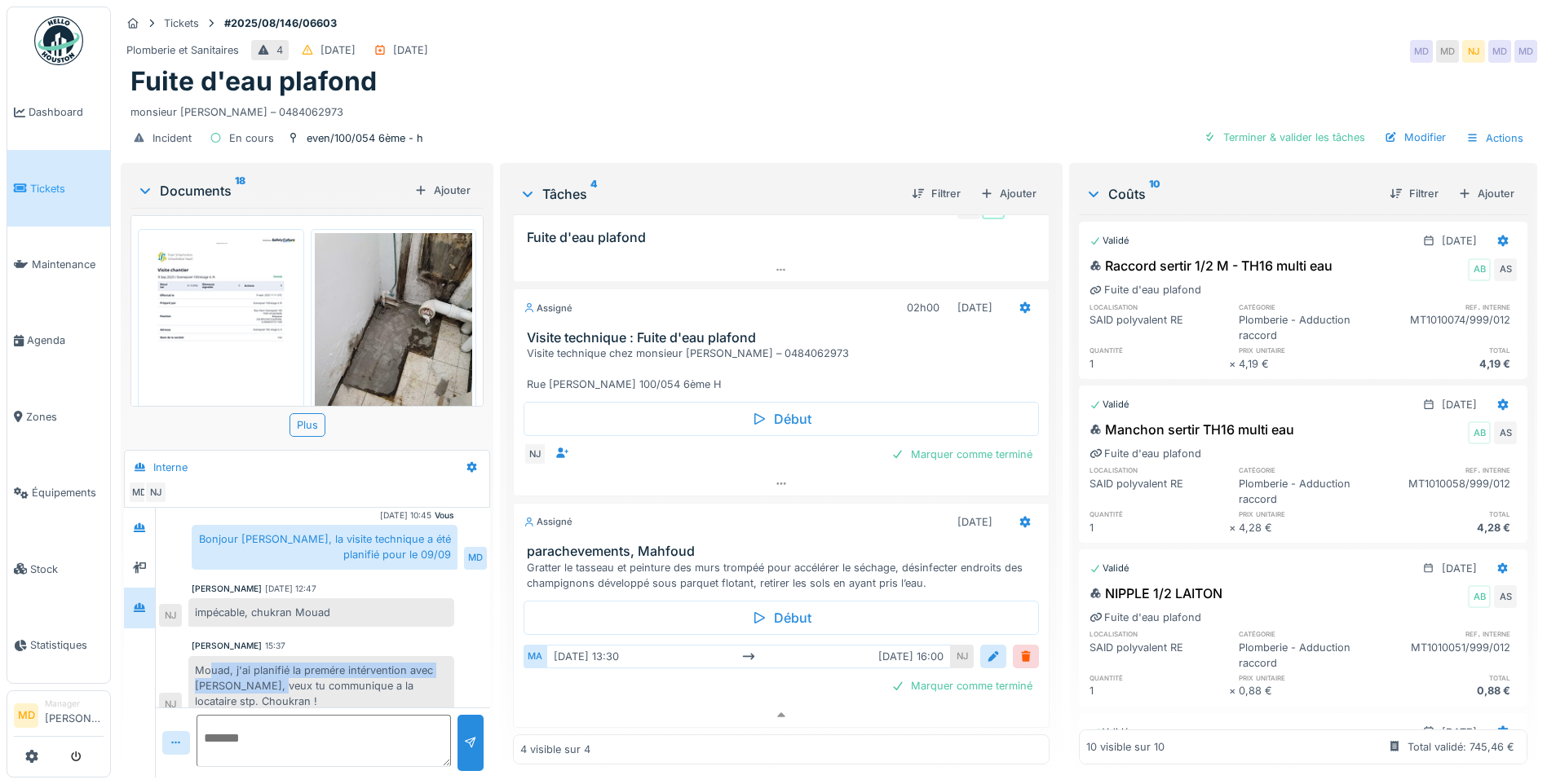
click at [214, 656] on div "Mouad, j'ai planifié la premére intérvention avec Mahfoud, veux tu communique a…" at bounding box center [321, 686] width 266 height 60
drag, startPoint x: 214, startPoint y: 645, endPoint x: 194, endPoint y: 642, distance: 20.2
click at [194, 656] on div "Mouad, j'ai planifié la premére intérvention avec Mahfoud, veux tu communique a…" at bounding box center [321, 686] width 266 height 60
drag, startPoint x: 194, startPoint y: 642, endPoint x: 239, endPoint y: 650, distance: 45.7
click at [239, 656] on div "Mouad, j'ai planifié la premére intérvention avec Mahfoud, veux tu communique a…" at bounding box center [321, 686] width 266 height 60
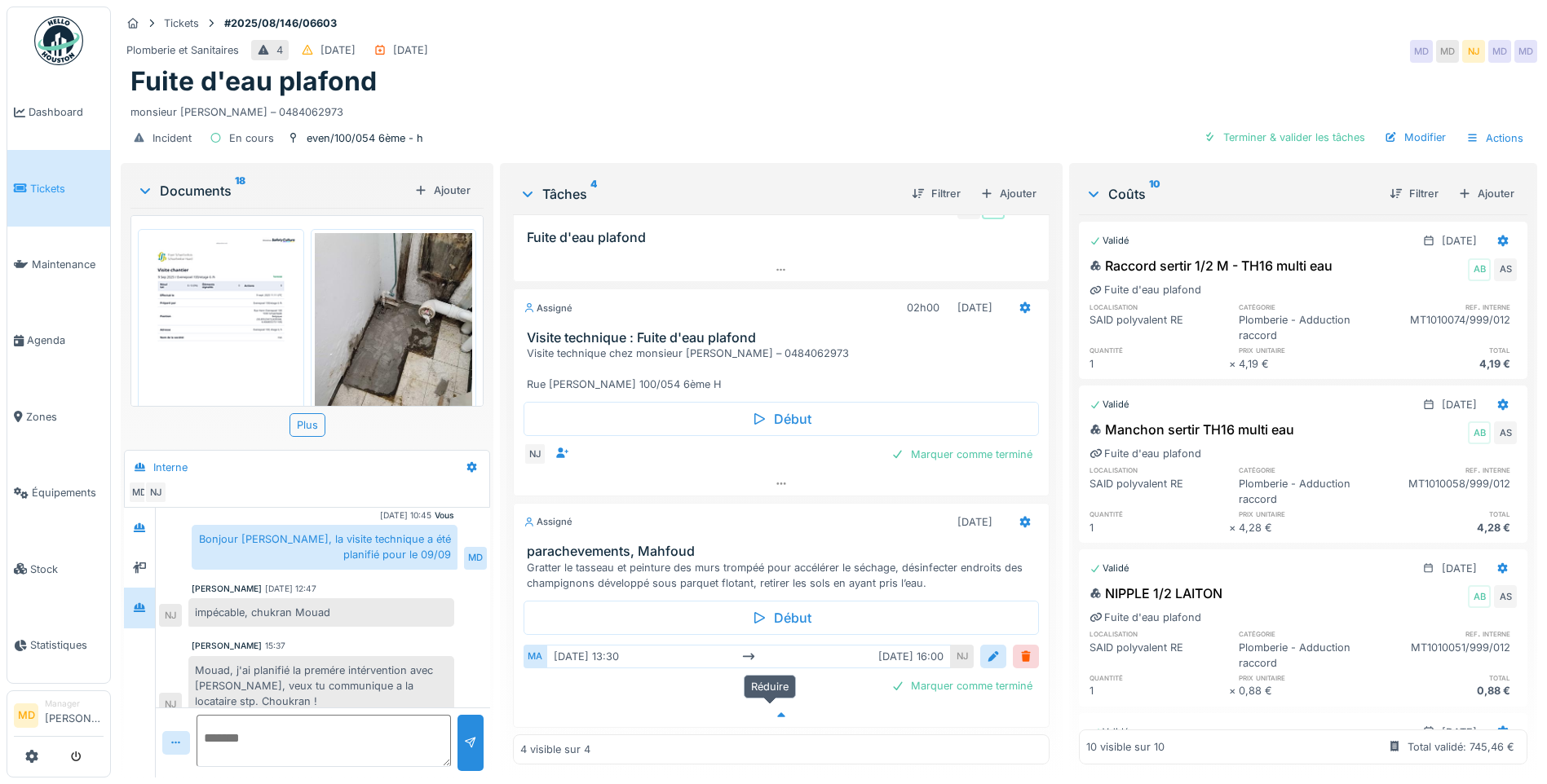
click at [778, 714] on icon at bounding box center [782, 716] width 8 height 5
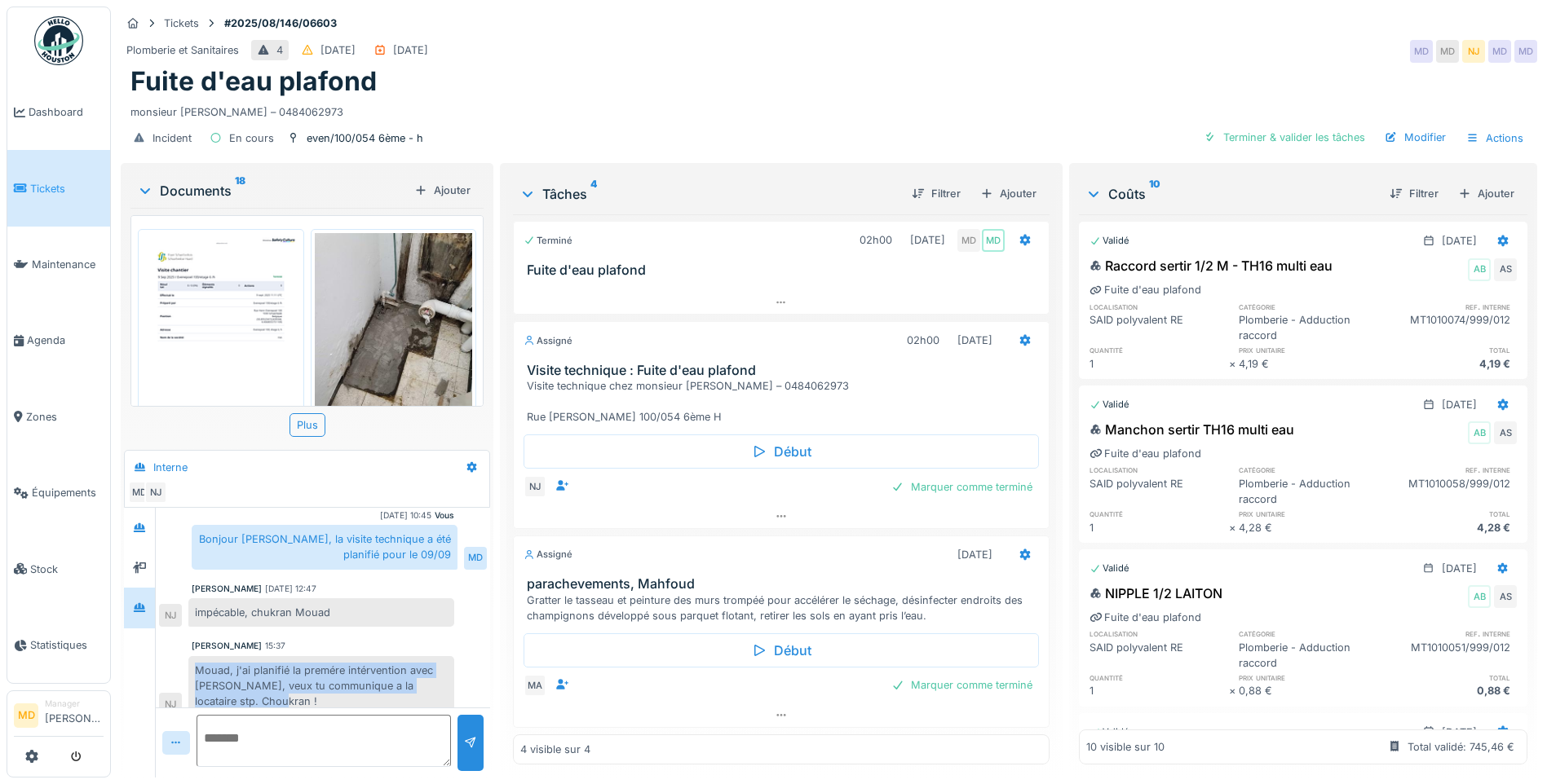
drag, startPoint x: 257, startPoint y: 677, endPoint x: 209, endPoint y: 641, distance: 60.0
click at [205, 656] on div "Mouad, j'ai planifié la premére intérvention avec Mahfoud, veux tu communique a…" at bounding box center [321, 686] width 266 height 60
drag, startPoint x: 209, startPoint y: 641, endPoint x: 255, endPoint y: 656, distance: 48.4
click at [252, 656] on div "Mouad, j'ai planifié la premére intérvention avec Mahfoud, veux tu communique a…" at bounding box center [321, 686] width 266 height 60
drag, startPoint x: 269, startPoint y: 672, endPoint x: 195, endPoint y: 639, distance: 81.0
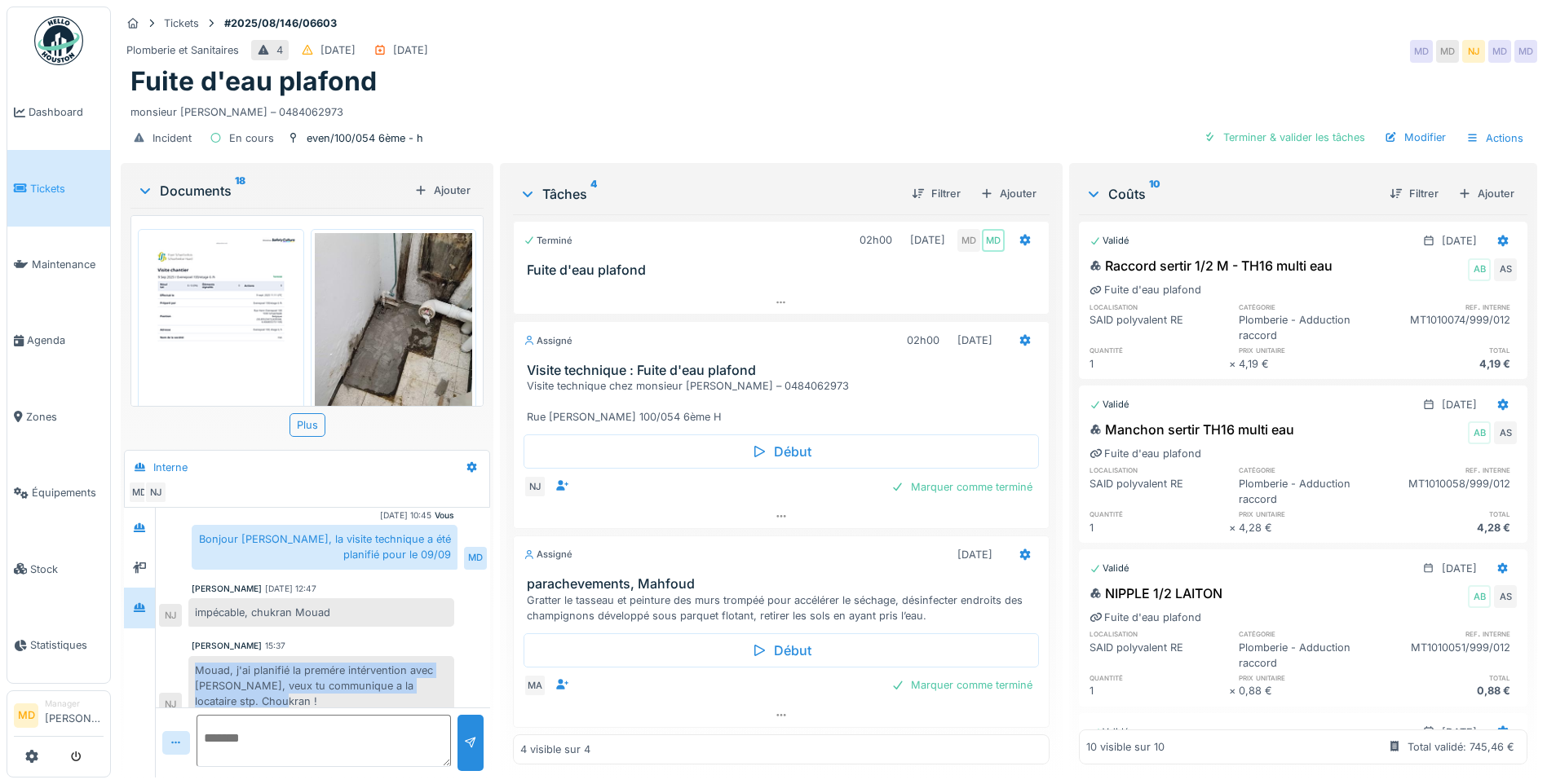
click at [195, 656] on div "Mouad, j'ai planifié la premére intérvention avec Mahfoud, veux tu communique a…" at bounding box center [321, 686] width 266 height 60
click at [200, 656] on div "Mouad, j'ai planifié la premére intérvention avec Mahfoud, veux tu communique a…" at bounding box center [321, 686] width 266 height 60
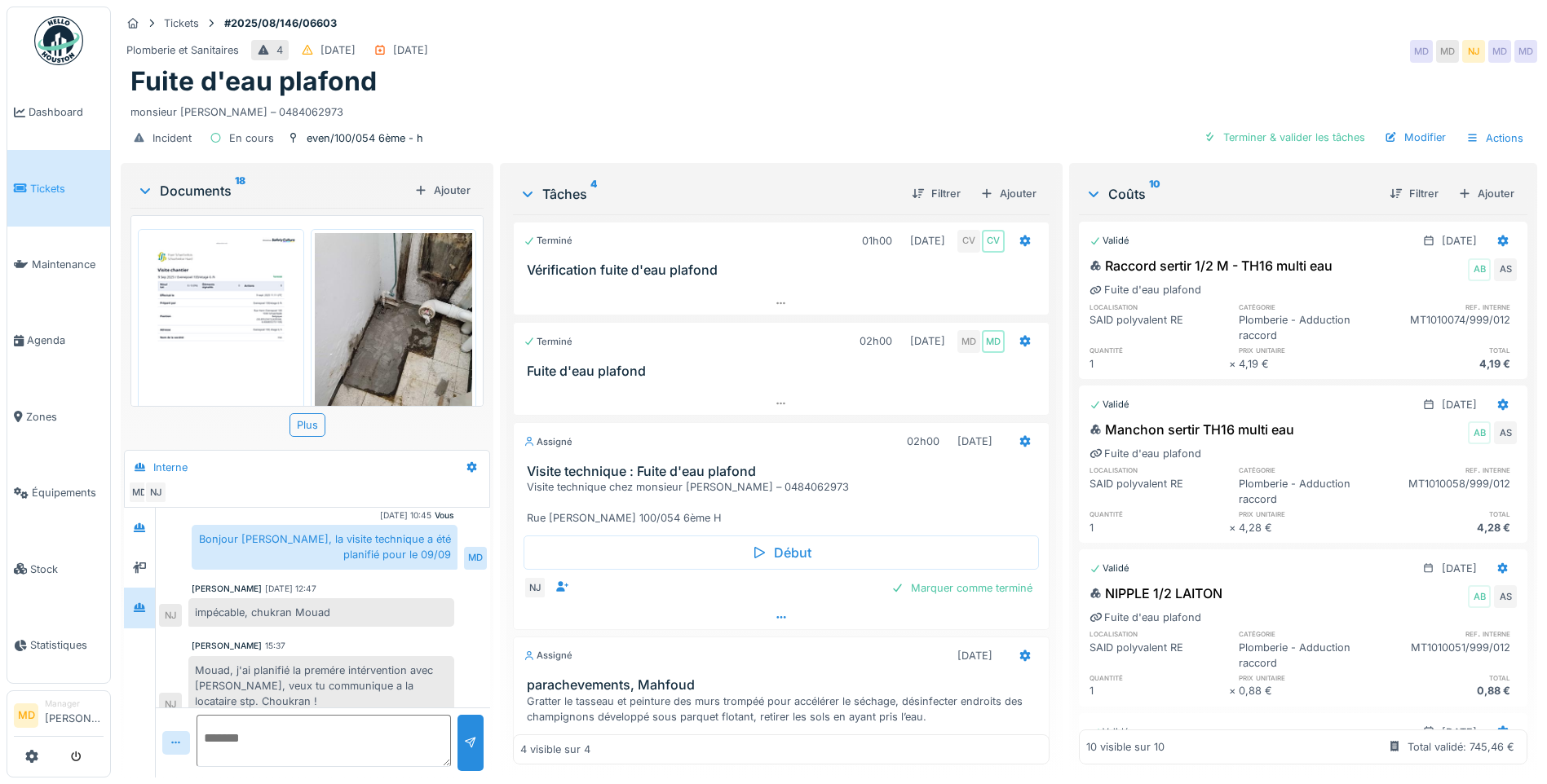
scroll to position [101, 0]
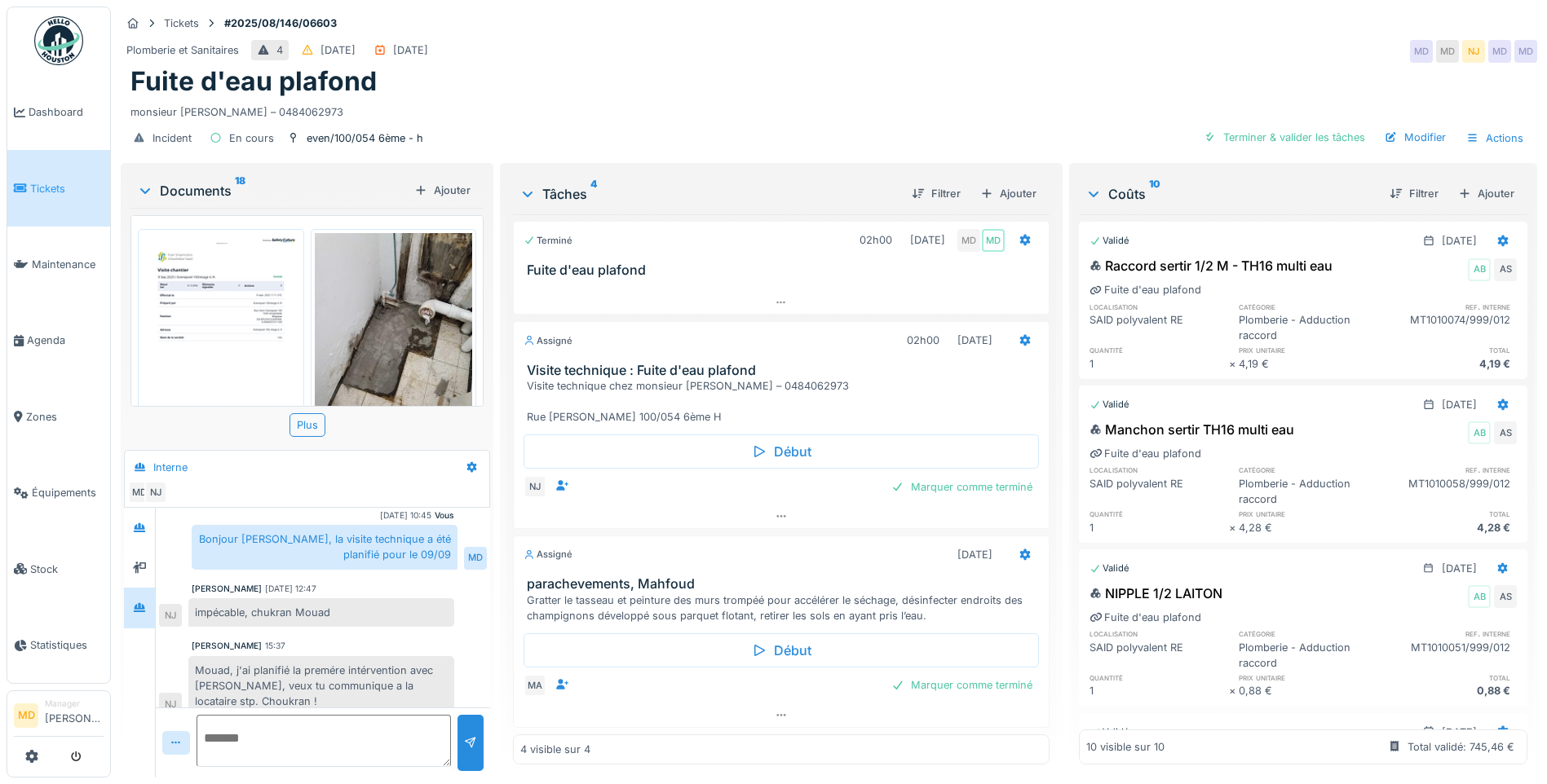
click at [324, 719] on textarea at bounding box center [323, 741] width 255 height 52
click at [287, 715] on textarea at bounding box center [323, 741] width 255 height 52
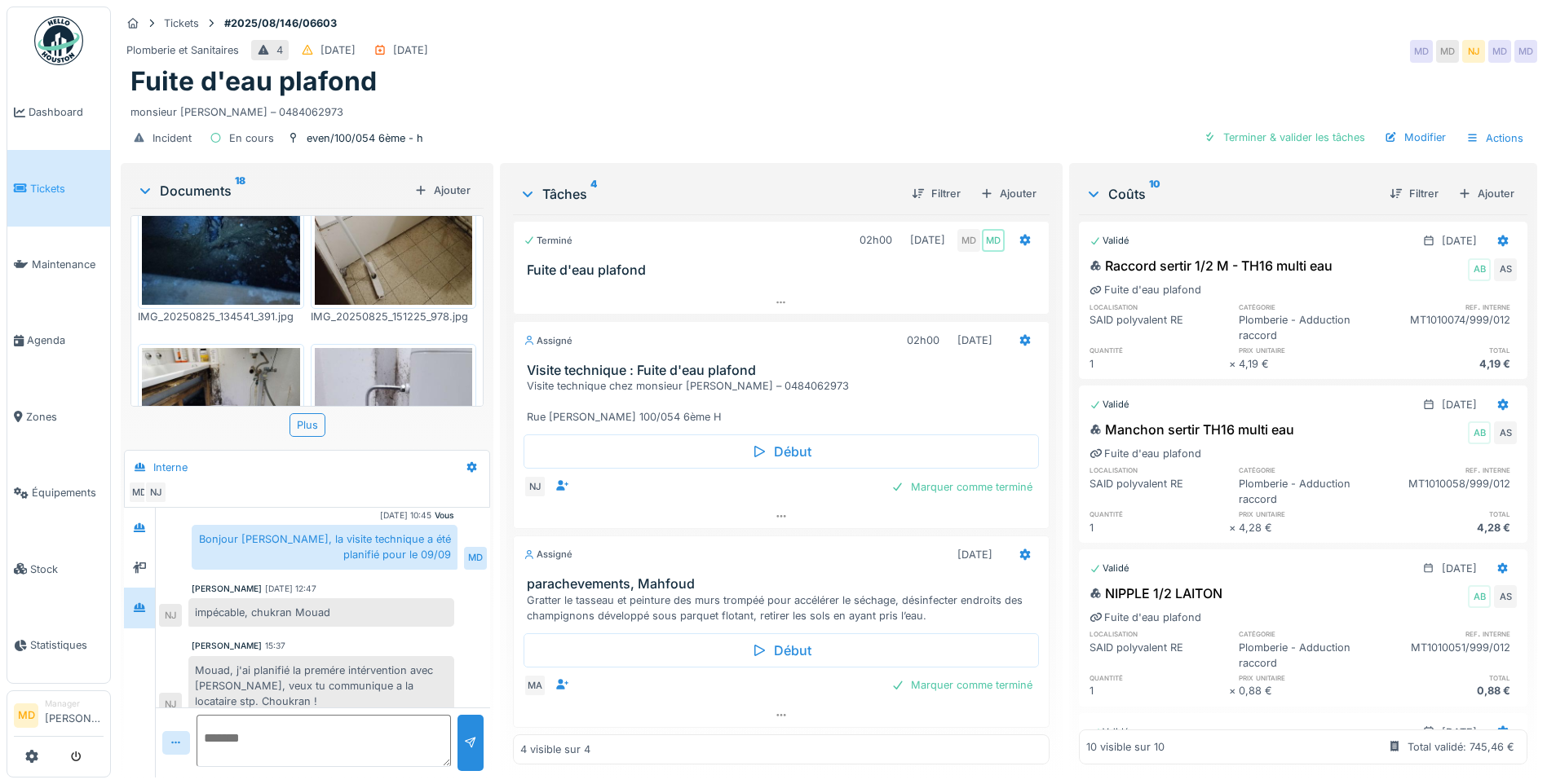
scroll to position [652, 0]
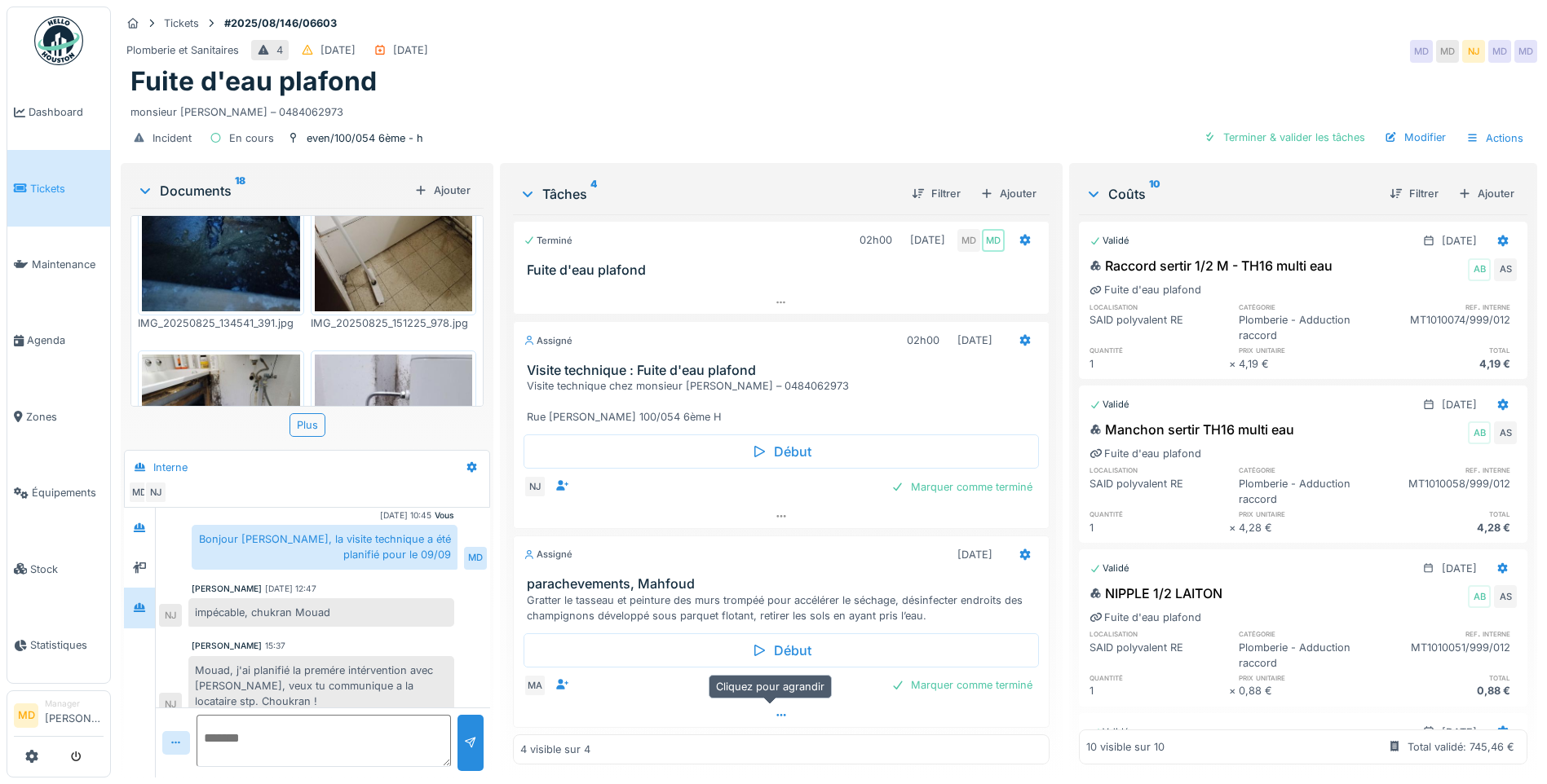
click at [777, 706] on div at bounding box center [781, 715] width 535 height 24
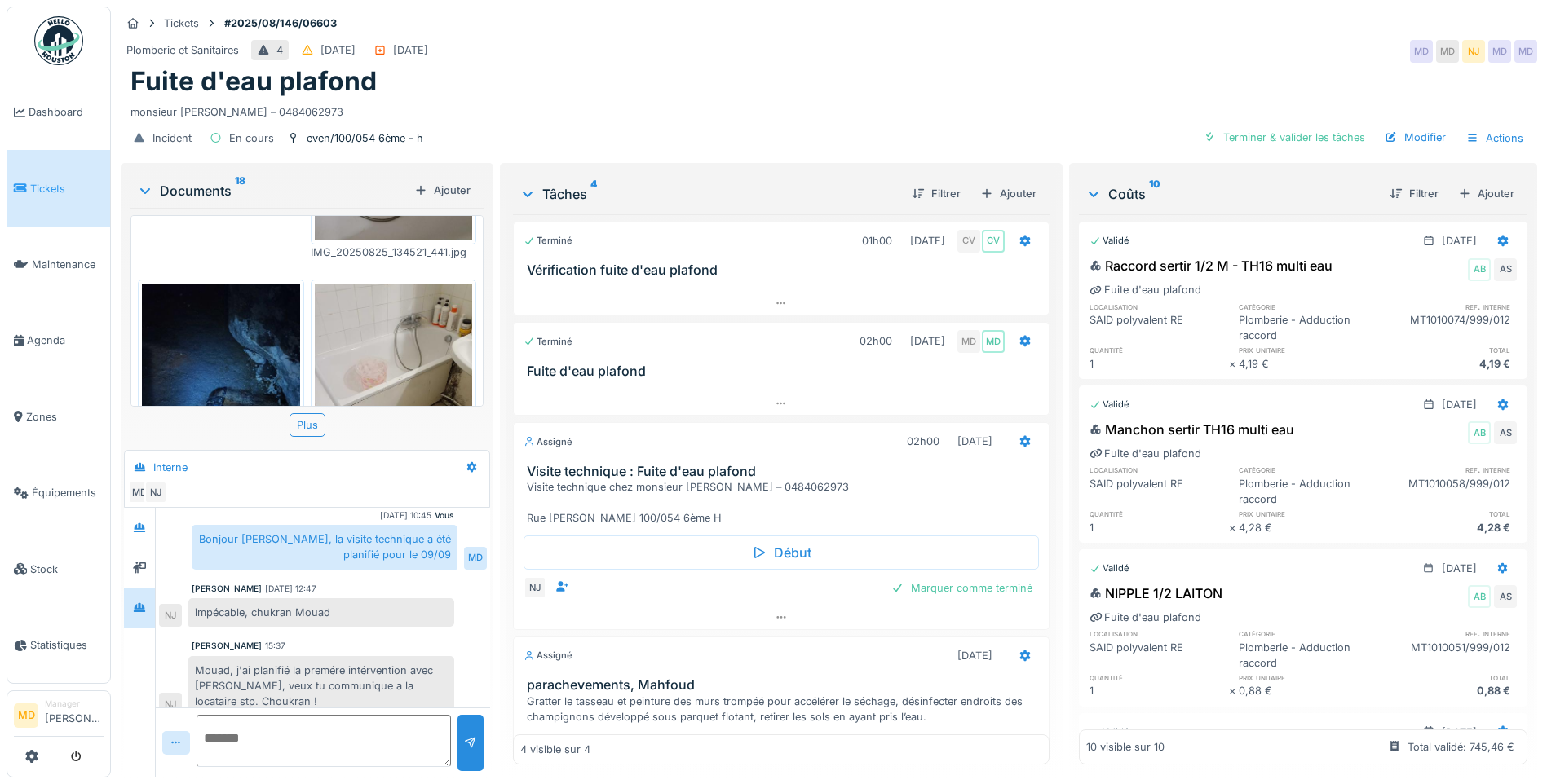
scroll to position [489, 0]
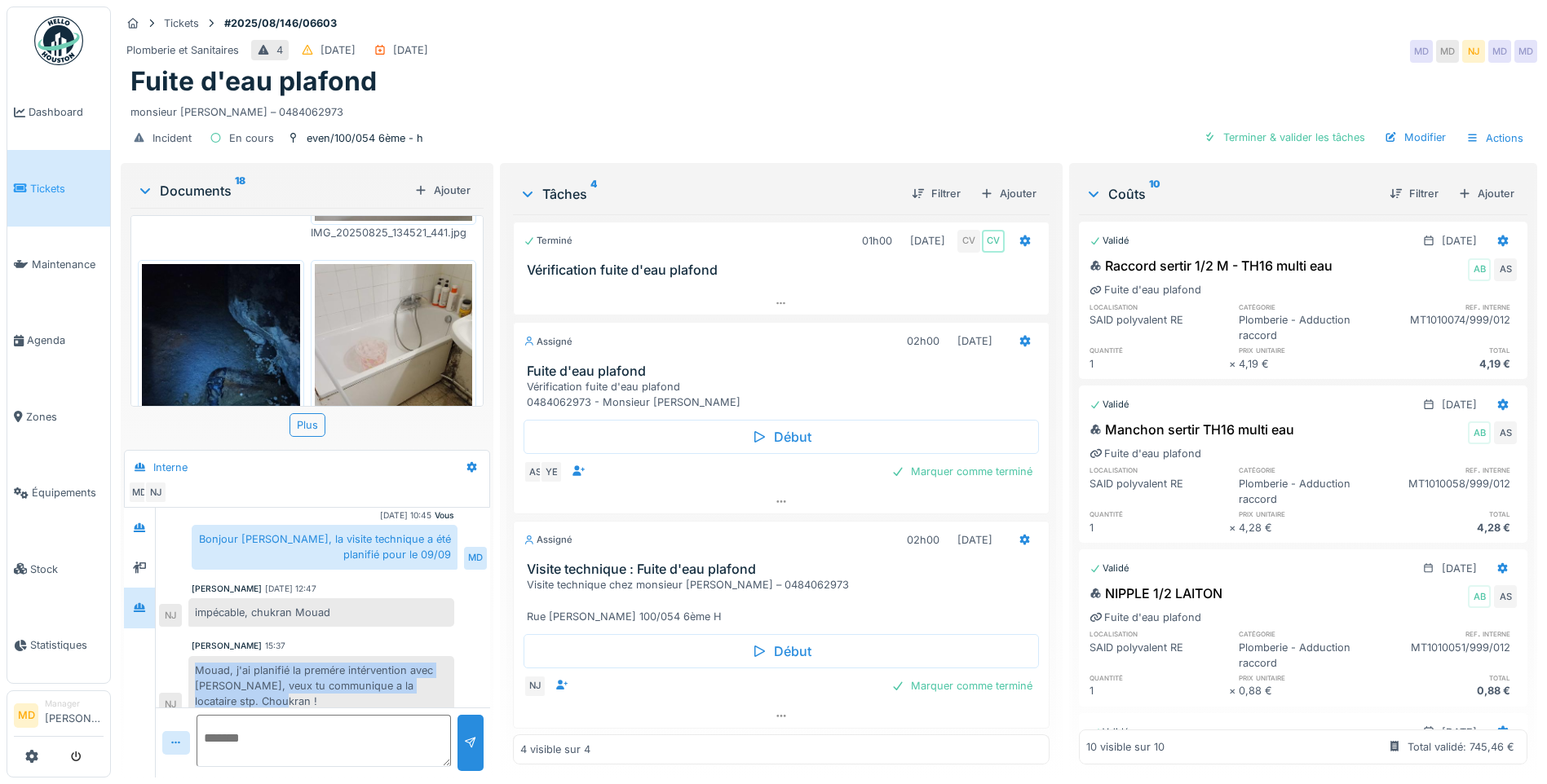
drag, startPoint x: 266, startPoint y: 673, endPoint x: 197, endPoint y: 639, distance: 76.9
click at [197, 656] on div "Mouad, j'ai planifié la premére intérvention avec Mahfoud, veux tu communique a…" at bounding box center [321, 686] width 266 height 60
click at [274, 660] on div "Mouad, j'ai planifié la premére intérvention avec Mahfoud, veux tu communique a…" at bounding box center [321, 686] width 266 height 60
click at [293, 656] on div "Mouad, j'ai planifié la premére intérvention avec Mahfoud, veux tu communique a…" at bounding box center [321, 686] width 266 height 60
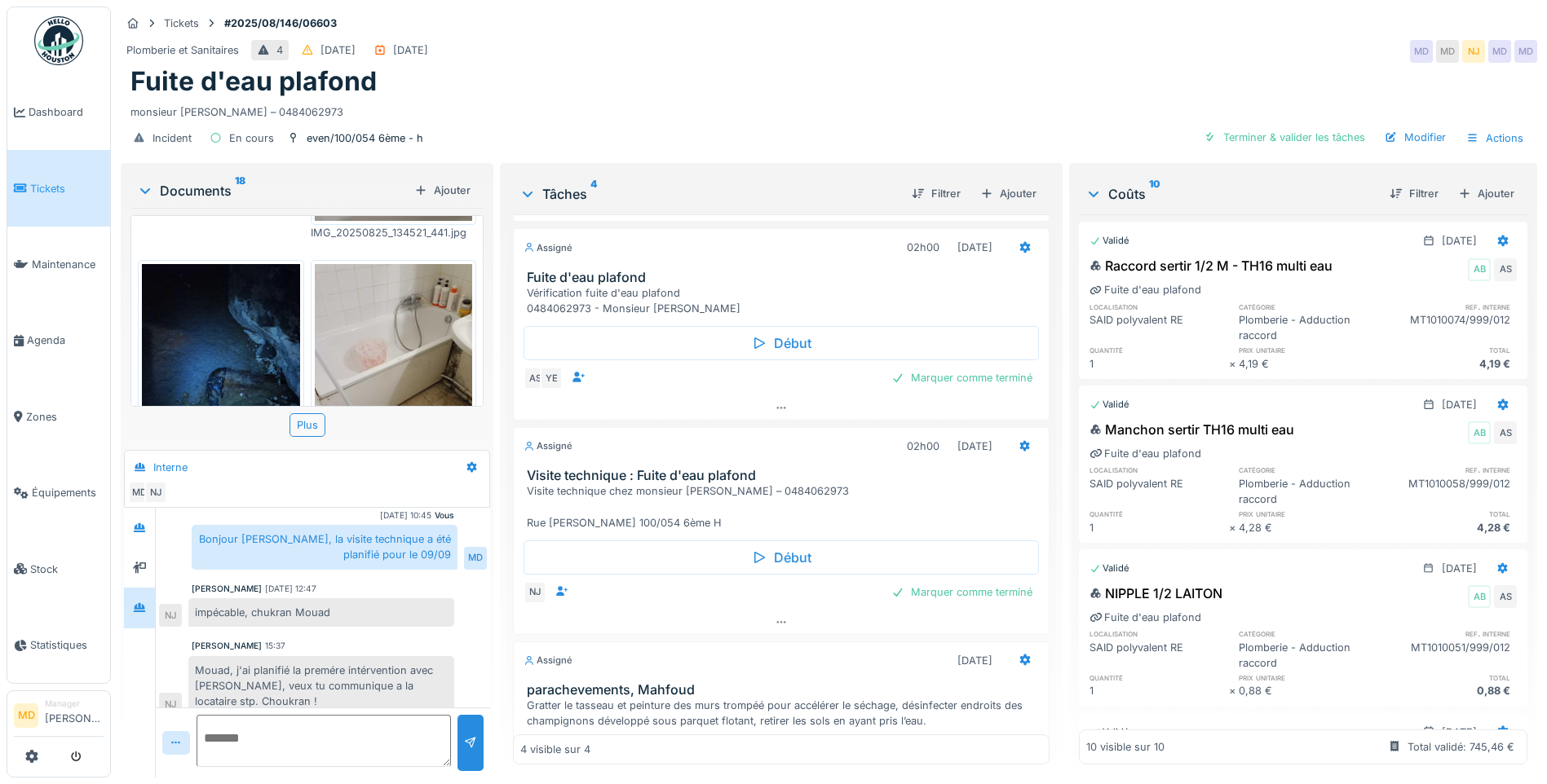
scroll to position [233, 0]
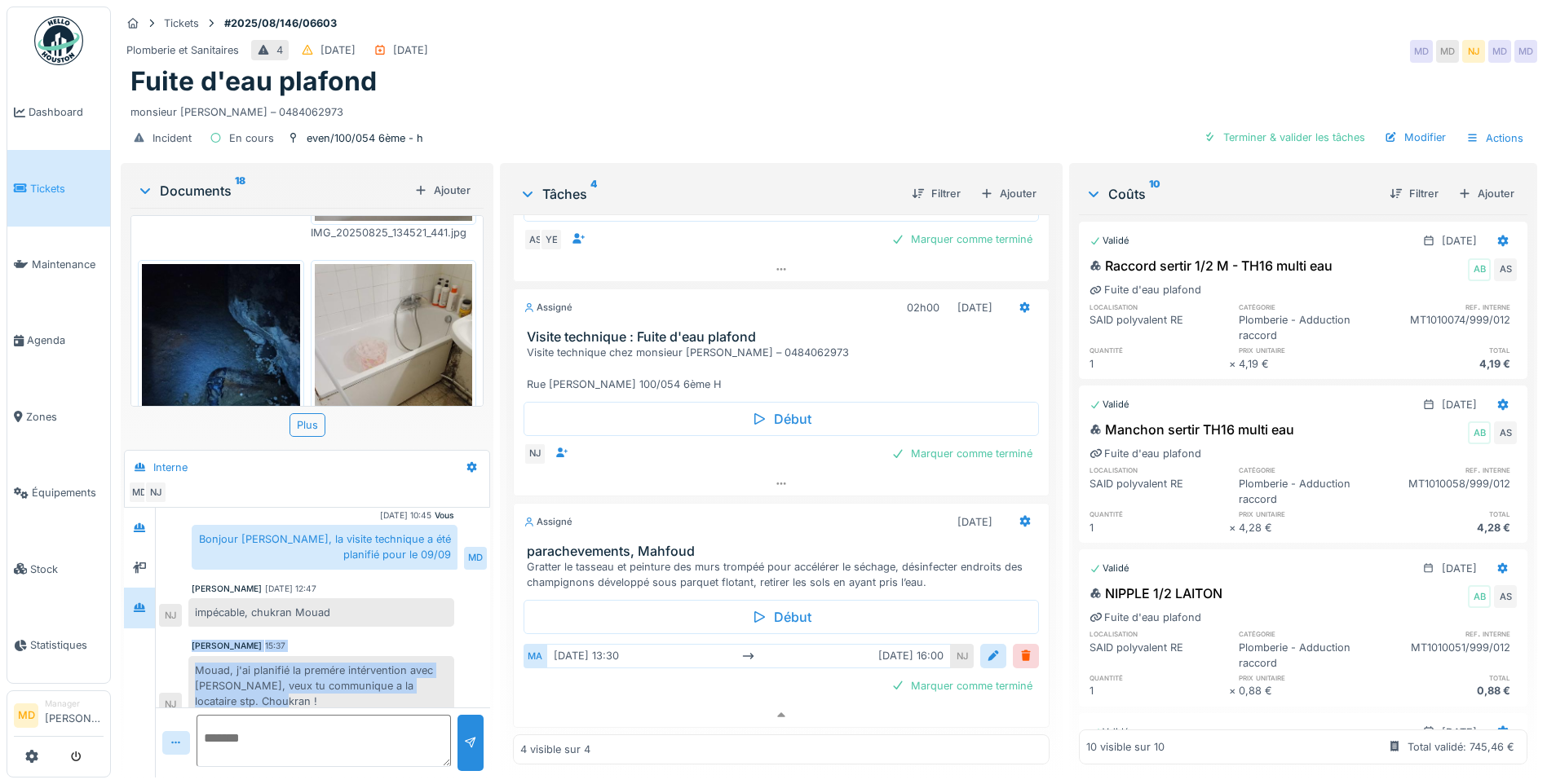
drag, startPoint x: 273, startPoint y: 669, endPoint x: 176, endPoint y: 610, distance: 113.5
click at [176, 610] on div "Vous 28/08/2025 09:16 Bonjour Nico, voici le commentaire d'Anouar pour le 6ème …" at bounding box center [322, 450] width 334 height 544
drag, startPoint x: 176, startPoint y: 610, endPoint x: 248, endPoint y: 661, distance: 88.2
click at [248, 661] on div "Mouad, j'ai planifié la premére intérvention avec Mahfoud, veux tu communique a…" at bounding box center [321, 686] width 266 height 60
drag, startPoint x: 268, startPoint y: 670, endPoint x: 178, endPoint y: 626, distance: 100.2
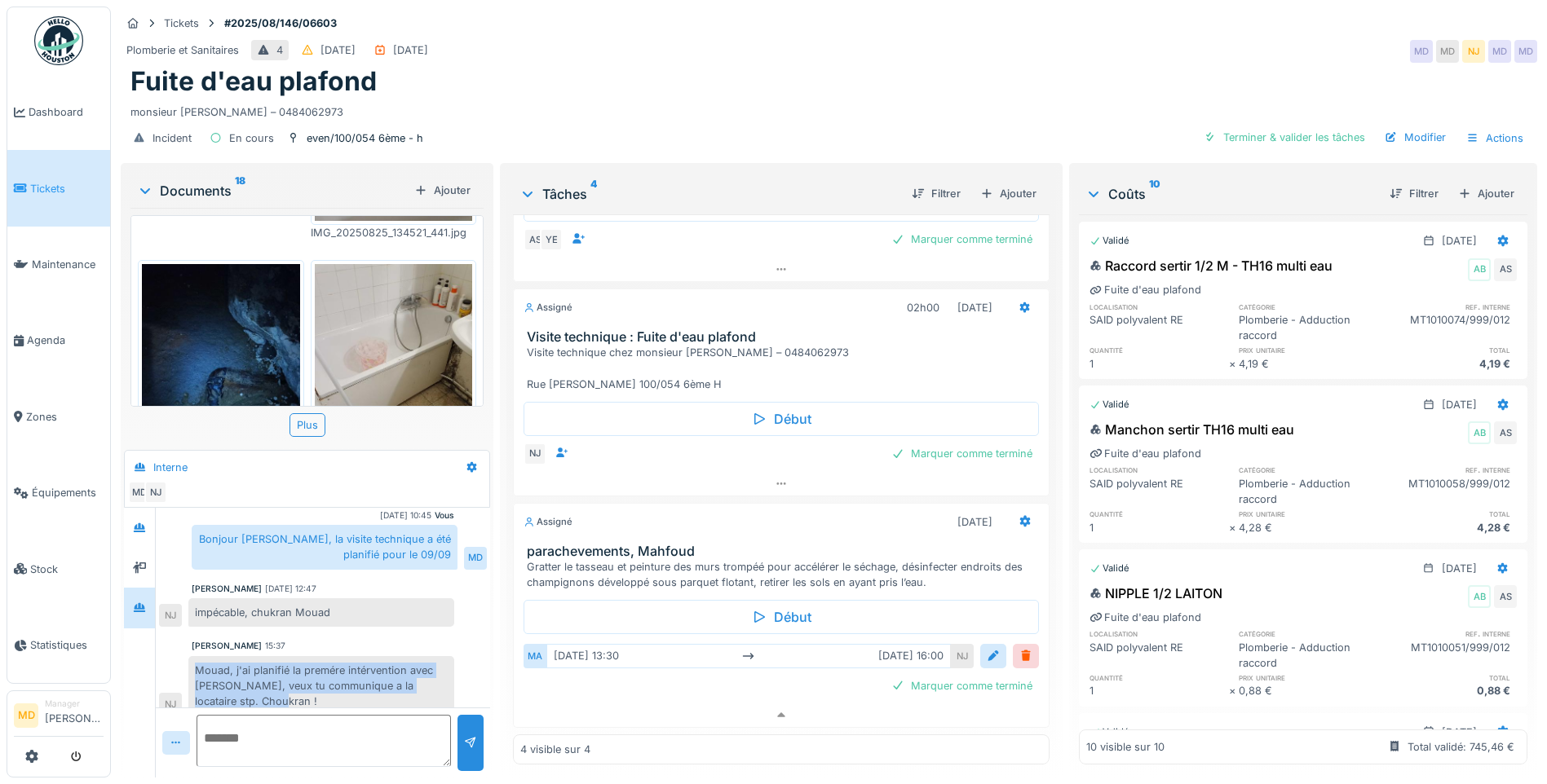
click at [178, 640] on div "Nicolae Jitcu 15:37 Mouad, j'ai planifié la premére intérvention avec Mahfoud, …" at bounding box center [323, 678] width 328 height 76
drag, startPoint x: 178, startPoint y: 626, endPoint x: 253, endPoint y: 658, distance: 81.5
click at [253, 658] on div "Mouad, j'ai planifié la premére intérvention avec Mahfoud, veux tu communique a…" at bounding box center [321, 686] width 266 height 60
click at [776, 710] on icon at bounding box center [781, 715] width 13 height 11
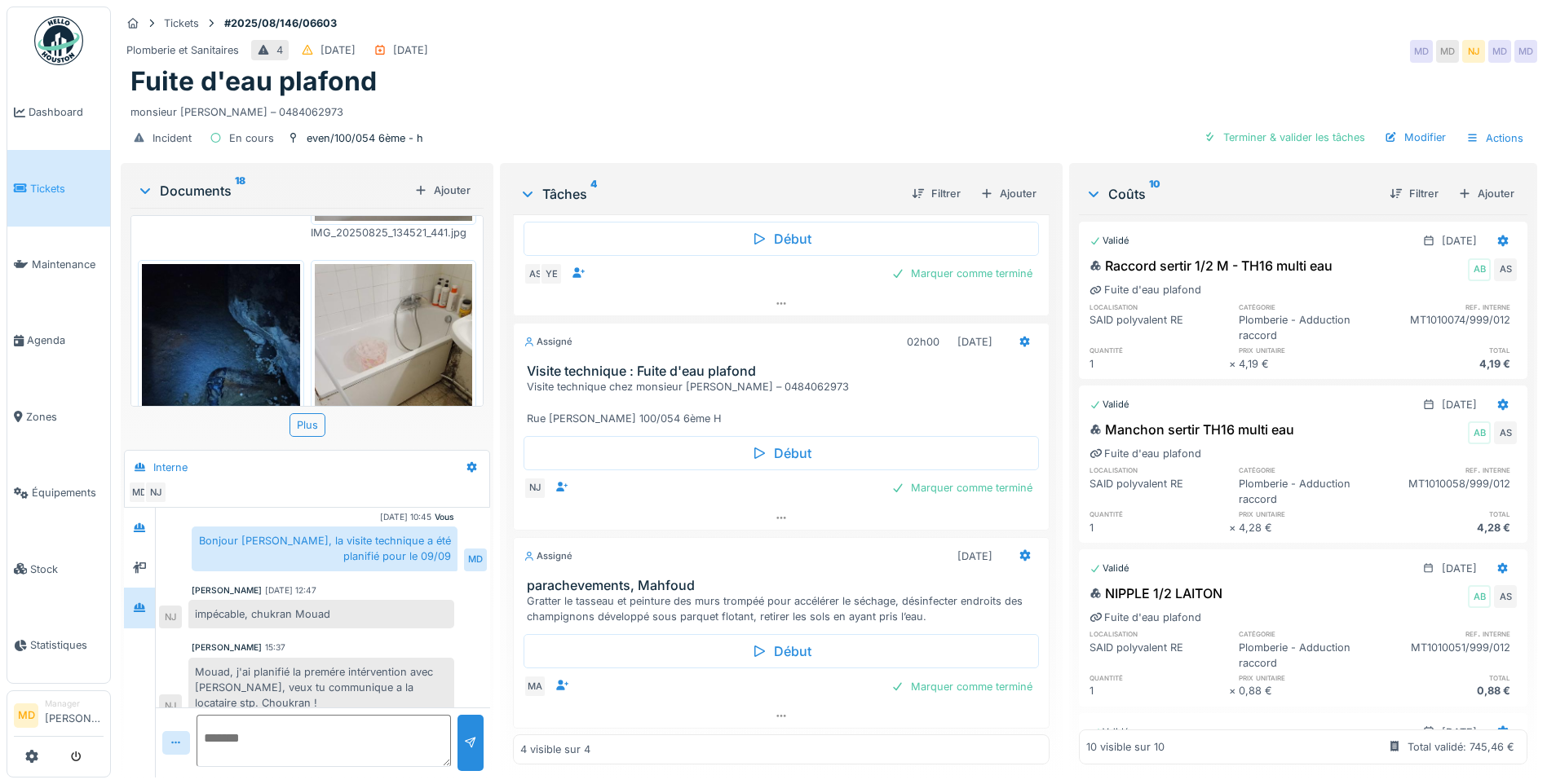
scroll to position [199, 0]
click at [339, 734] on textarea at bounding box center [323, 741] width 255 height 52
click at [272, 715] on textarea at bounding box center [323, 741] width 255 height 52
click at [775, 710] on icon at bounding box center [781, 715] width 13 height 11
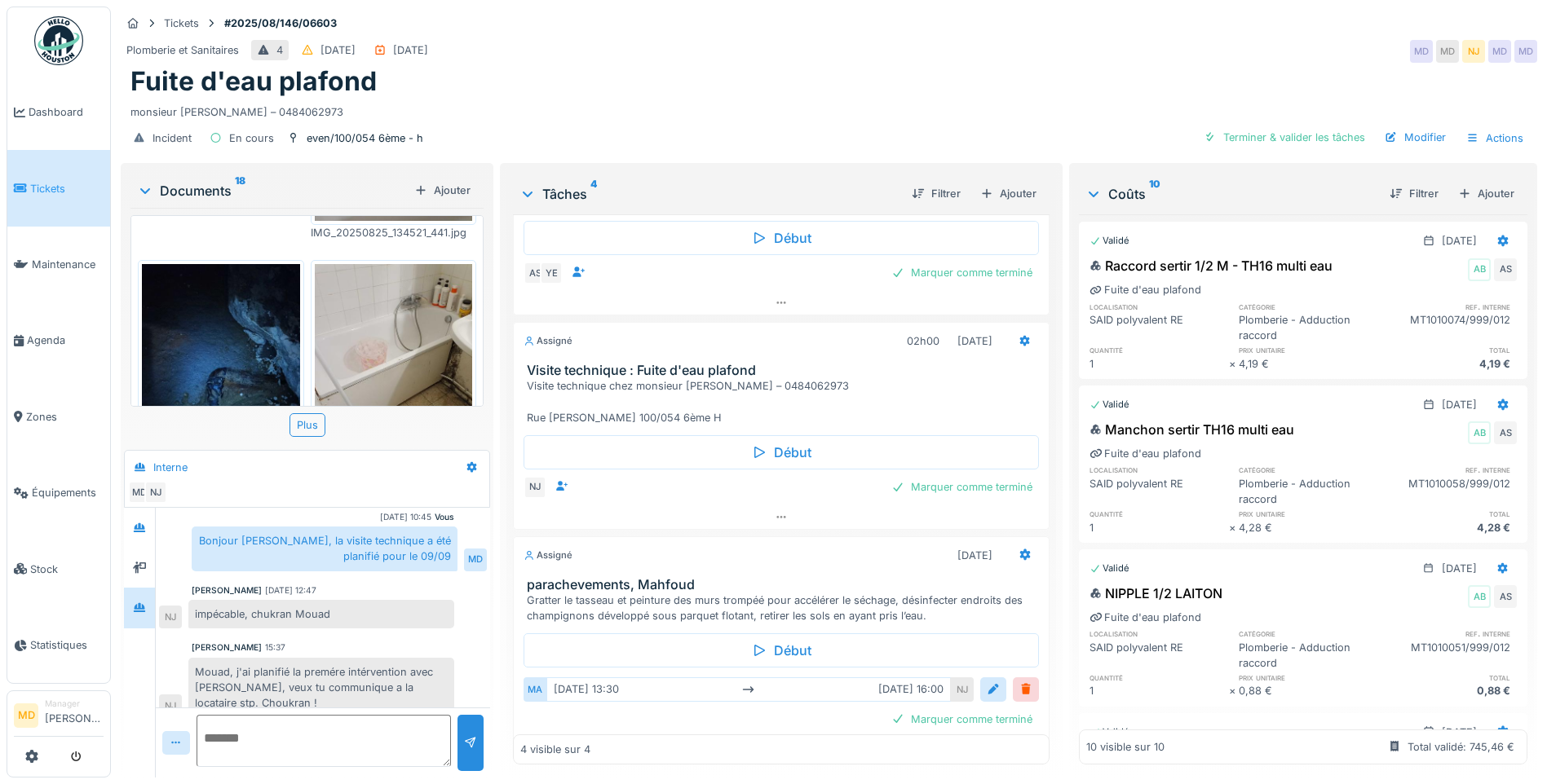
click at [326, 715] on textarea at bounding box center [323, 741] width 255 height 52
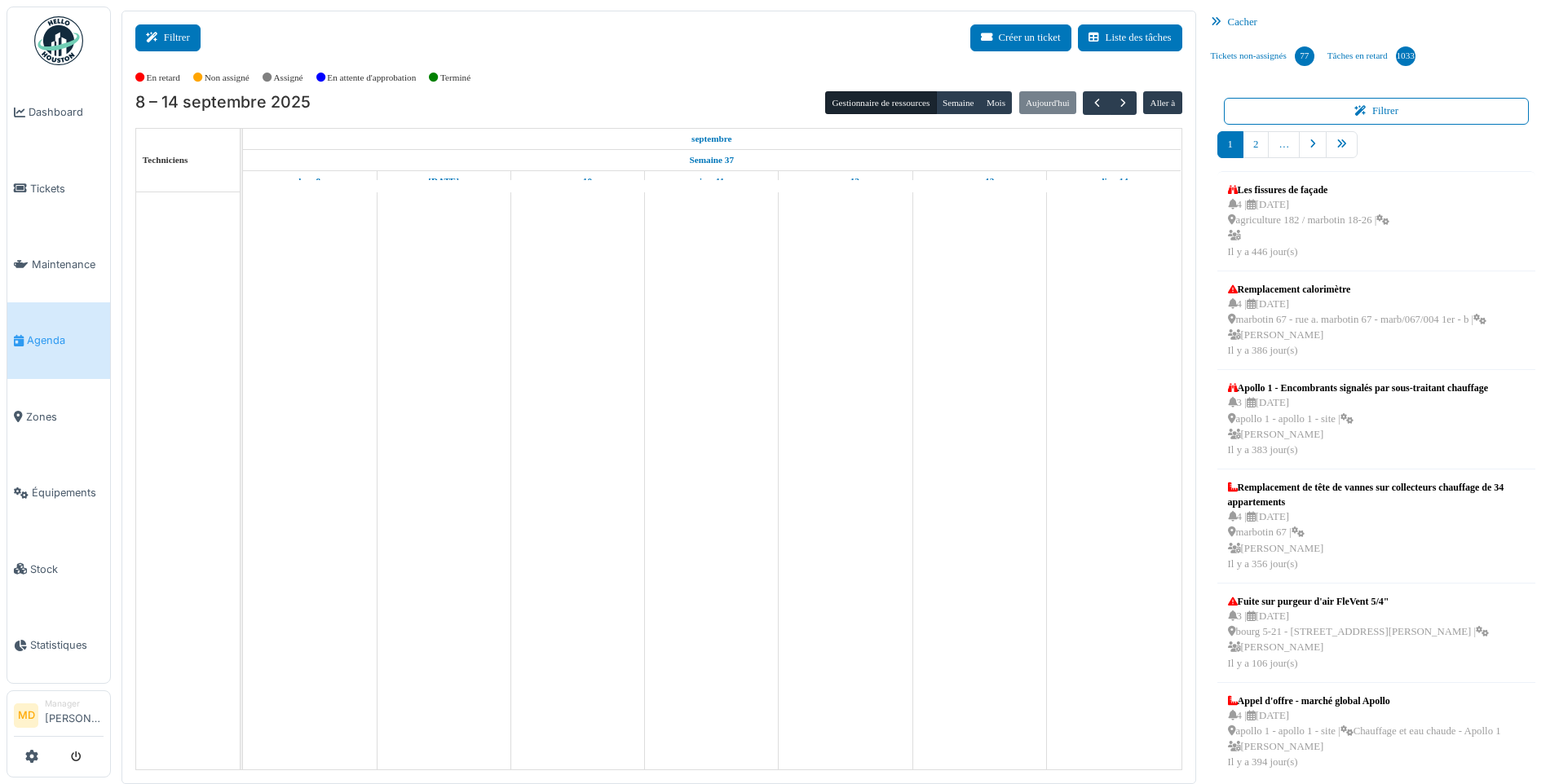
click at [176, 32] on button "Filtrer" at bounding box center [167, 38] width 65 height 27
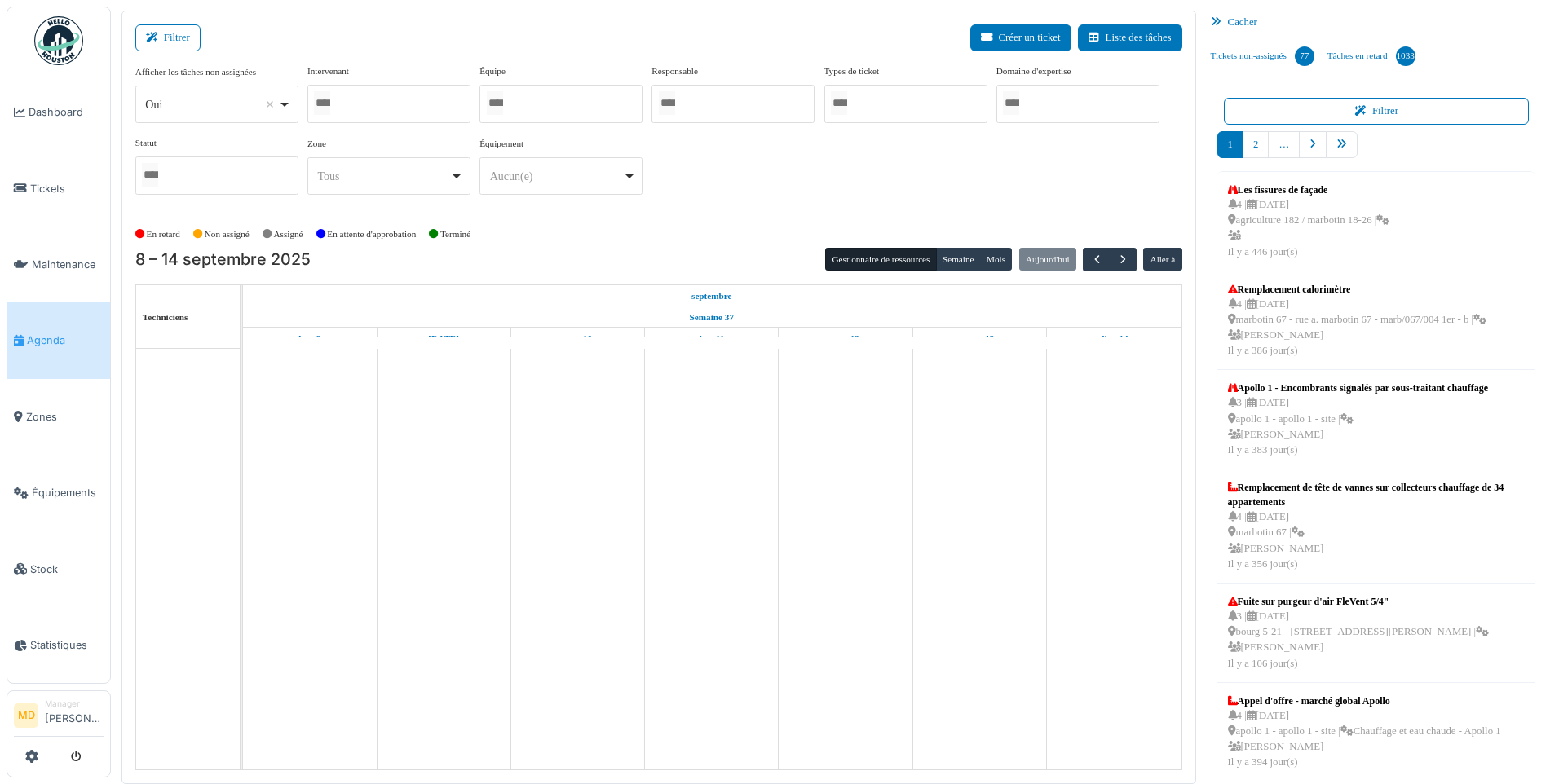
click at [364, 98] on div at bounding box center [388, 103] width 163 height 38
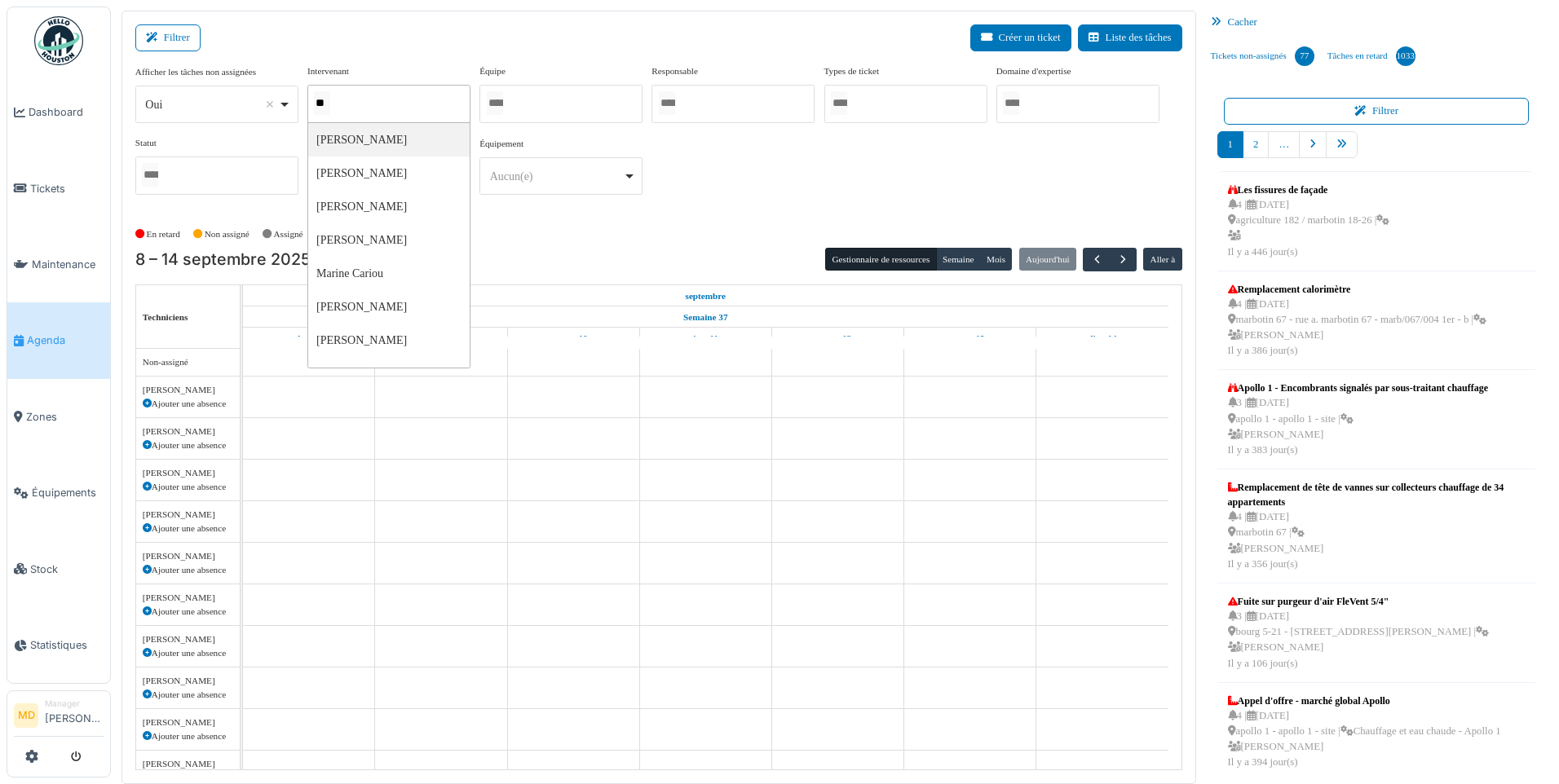
type input "***"
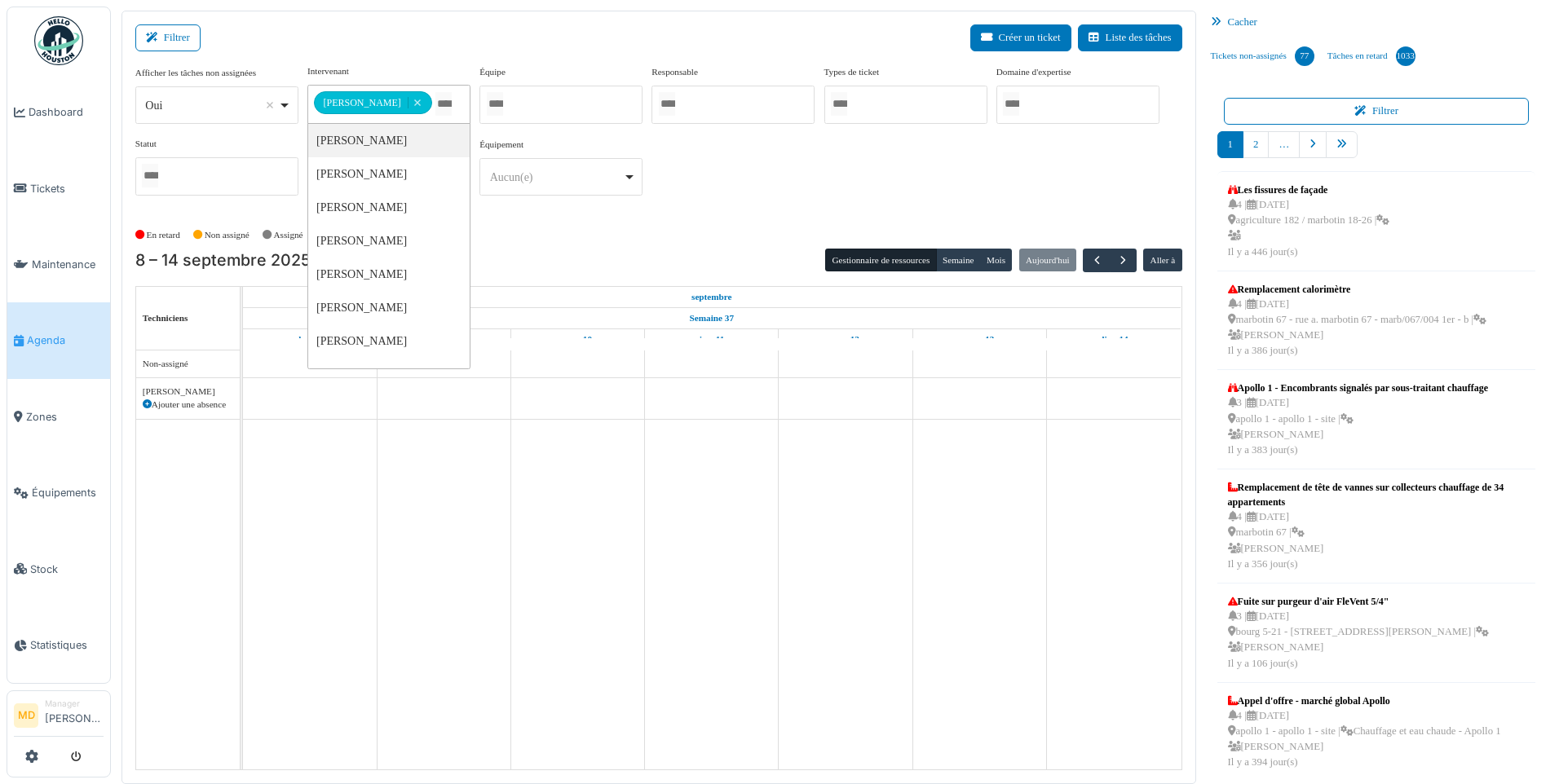
click at [969, 199] on div "**********" at bounding box center [659, 136] width 1047 height 145
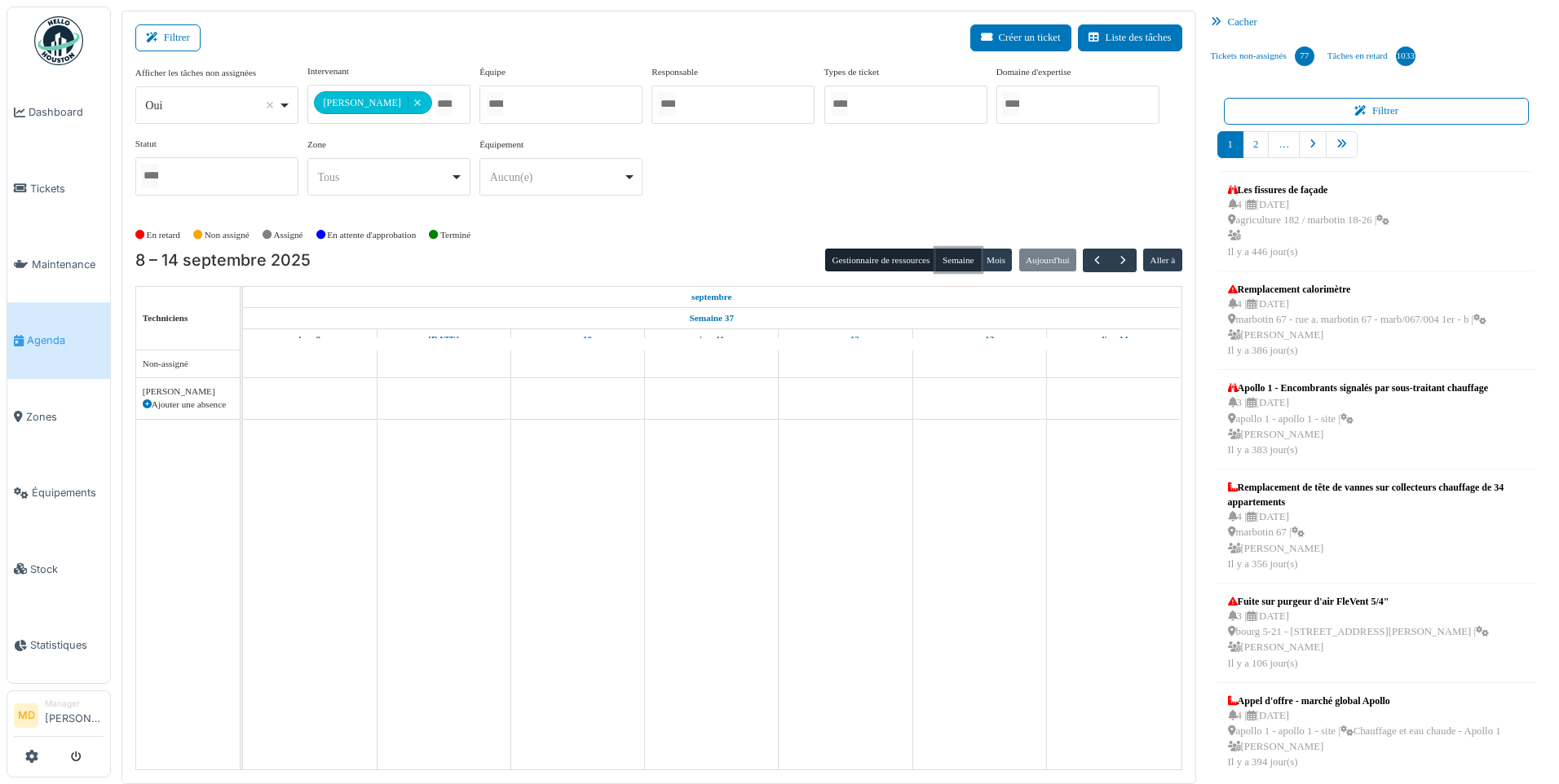
click at [963, 257] on button "Semaine" at bounding box center [958, 260] width 45 height 23
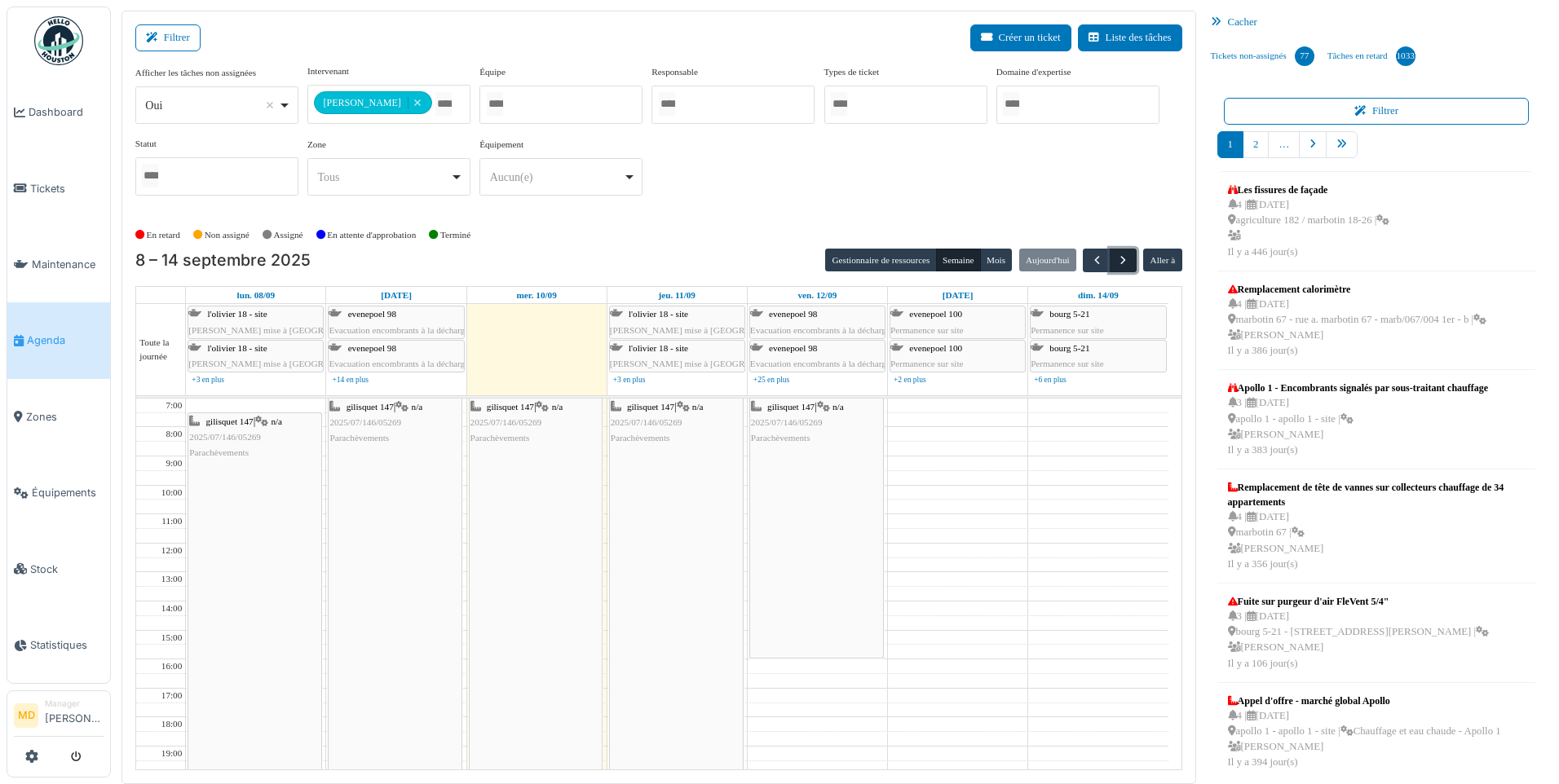
click at [1117, 260] on span "button" at bounding box center [1123, 260] width 14 height 14
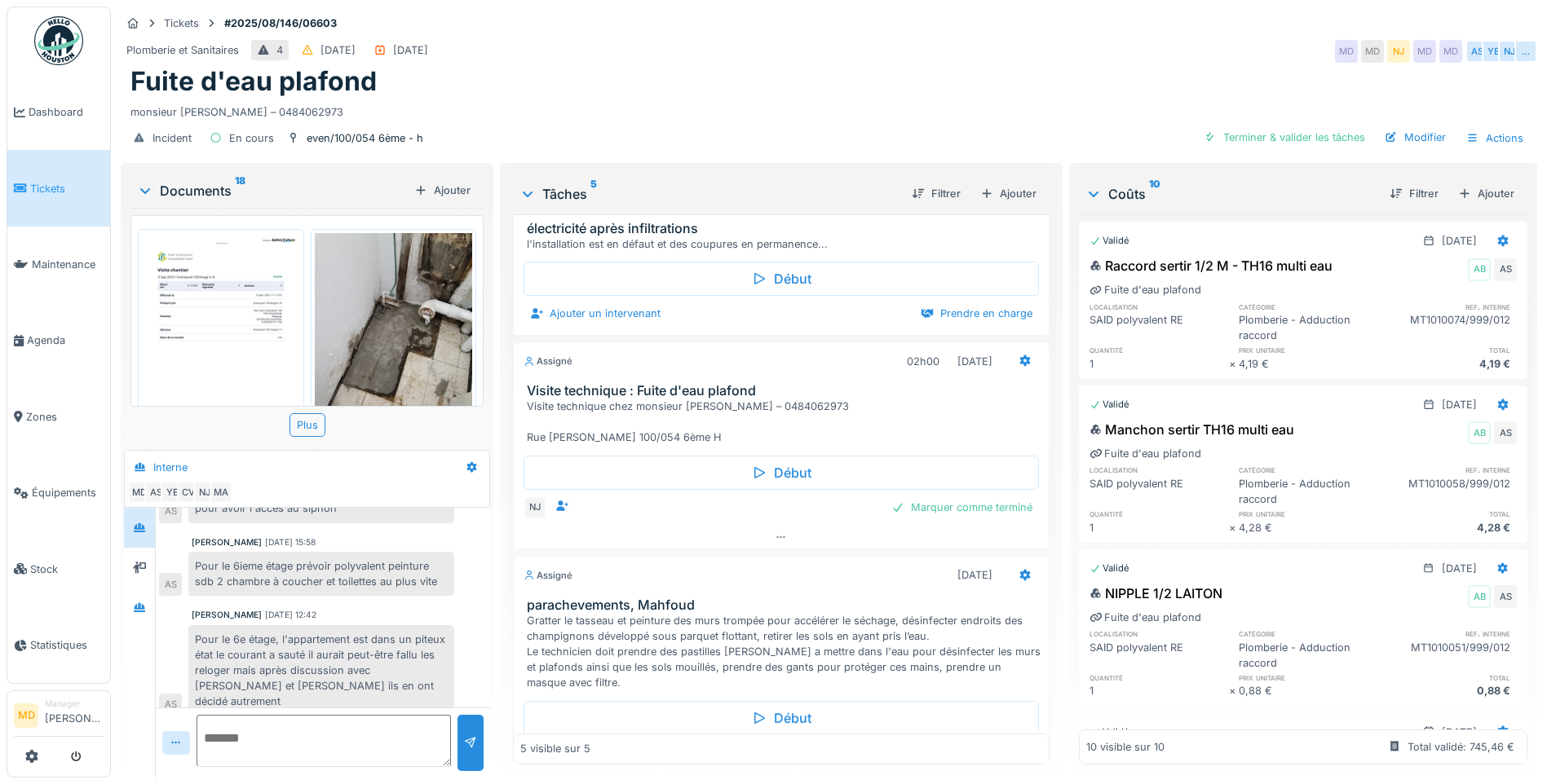
scroll to position [408, 0]
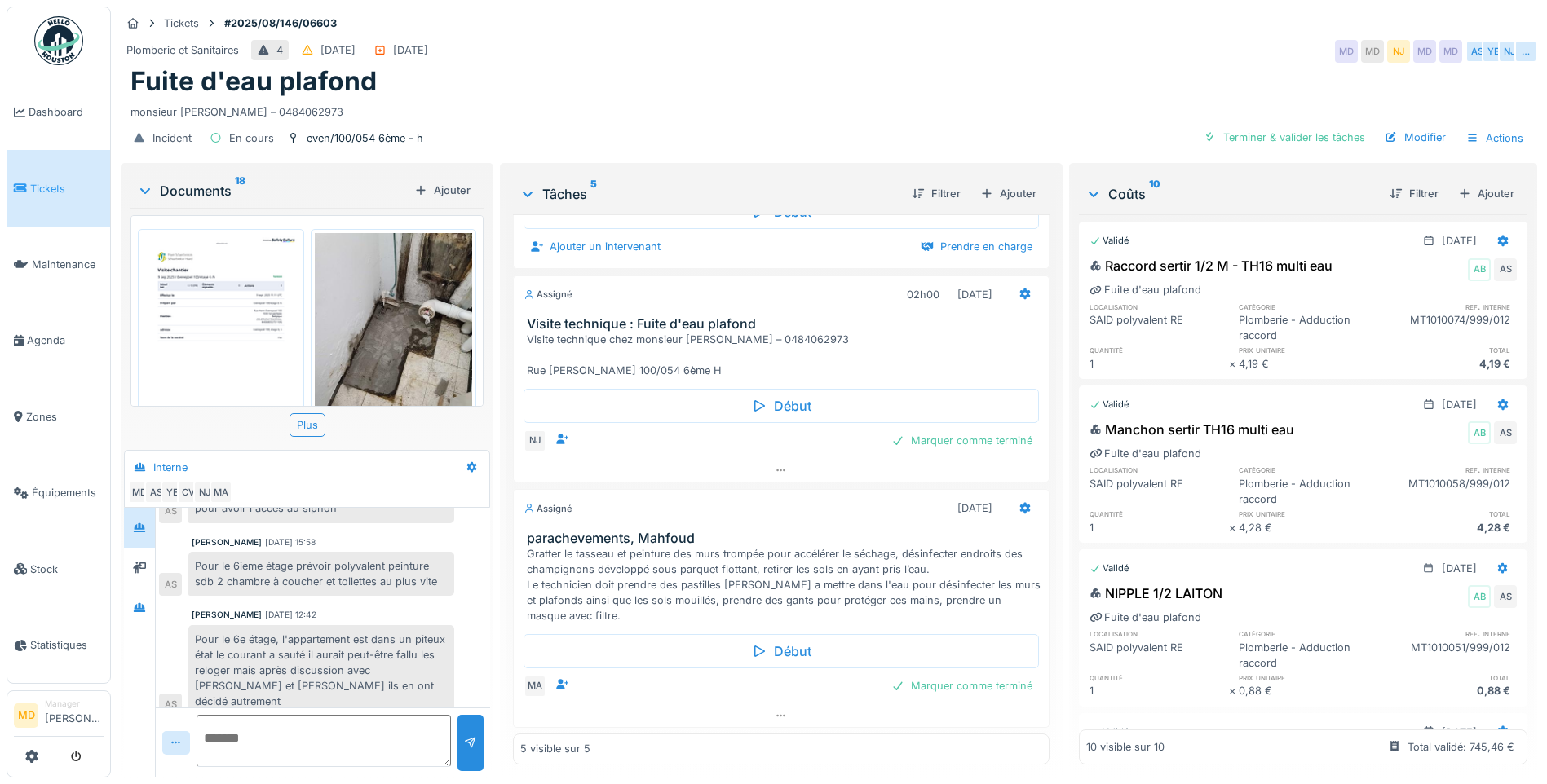
click at [495, 397] on div "Tickets #2025/08/146/06603 Plomberie et Sanitaires 4 27/08/2025 22/08/2025 MD M…" at bounding box center [829, 392] width 1436 height 784
click at [137, 562] on icon at bounding box center [139, 567] width 13 height 11
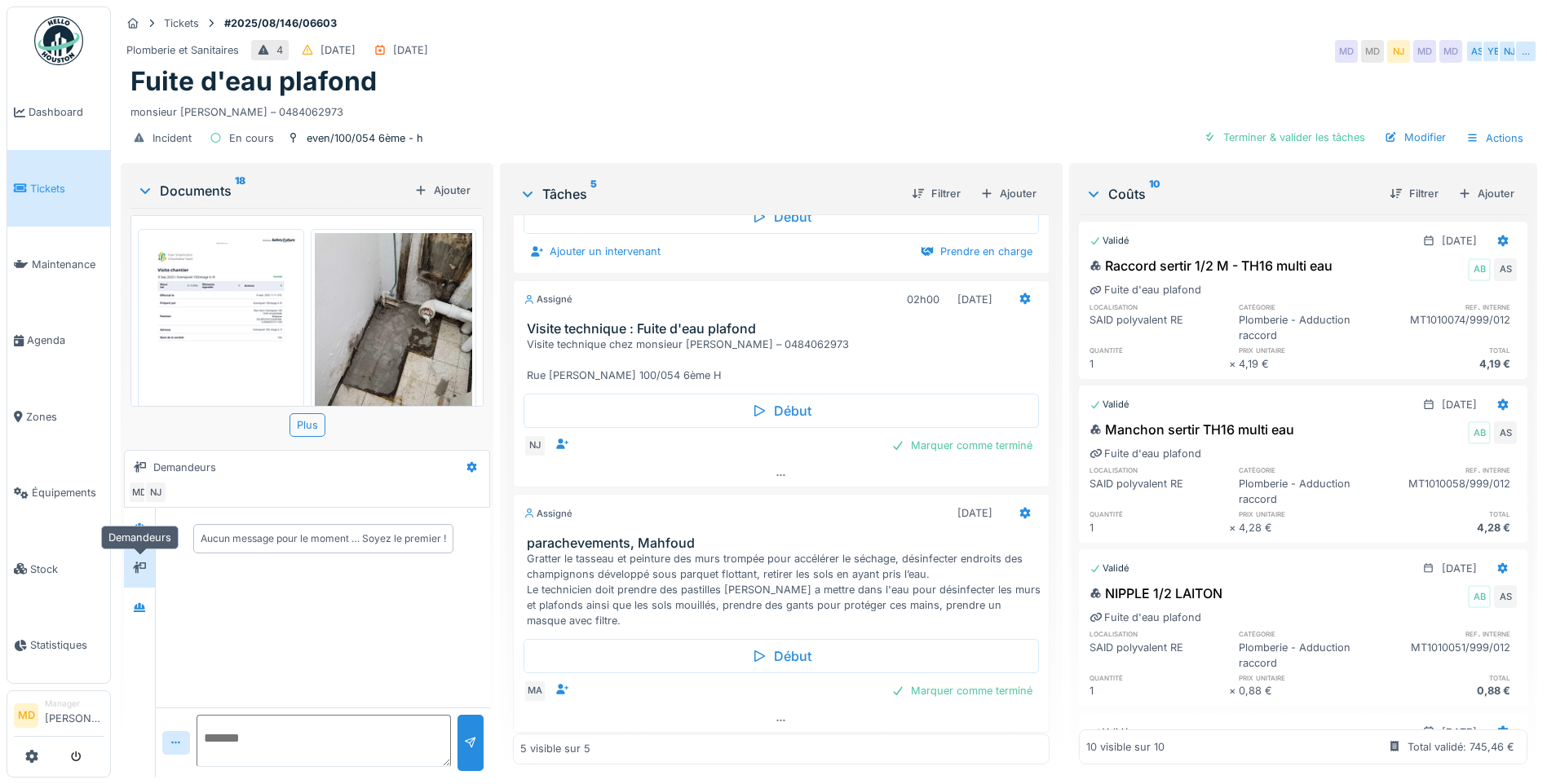
scroll to position [0, 0]
click at [144, 603] on icon at bounding box center [139, 607] width 11 height 9
